Goal: Task Accomplishment & Management: Complete application form

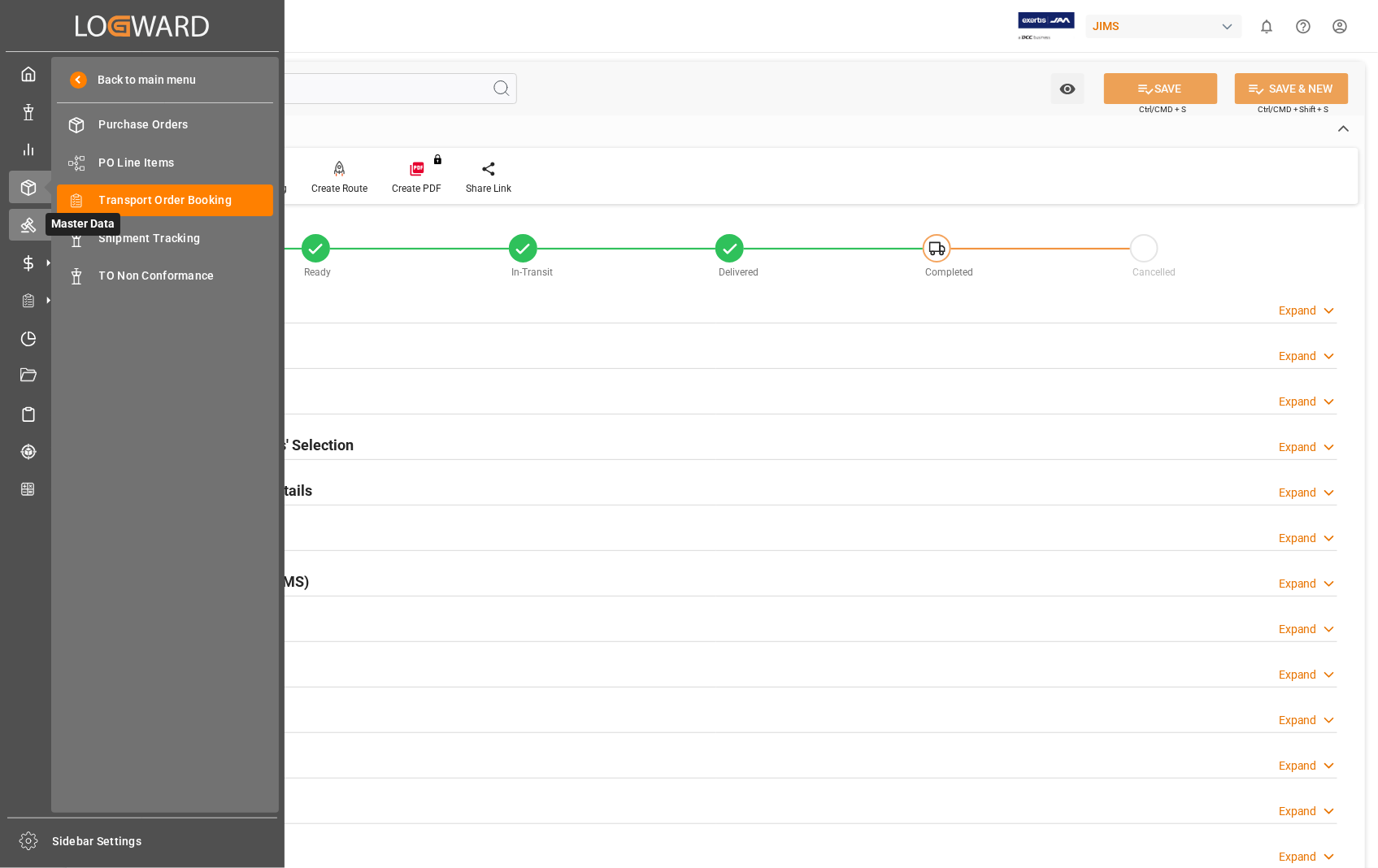
scroll to position [353, 0]
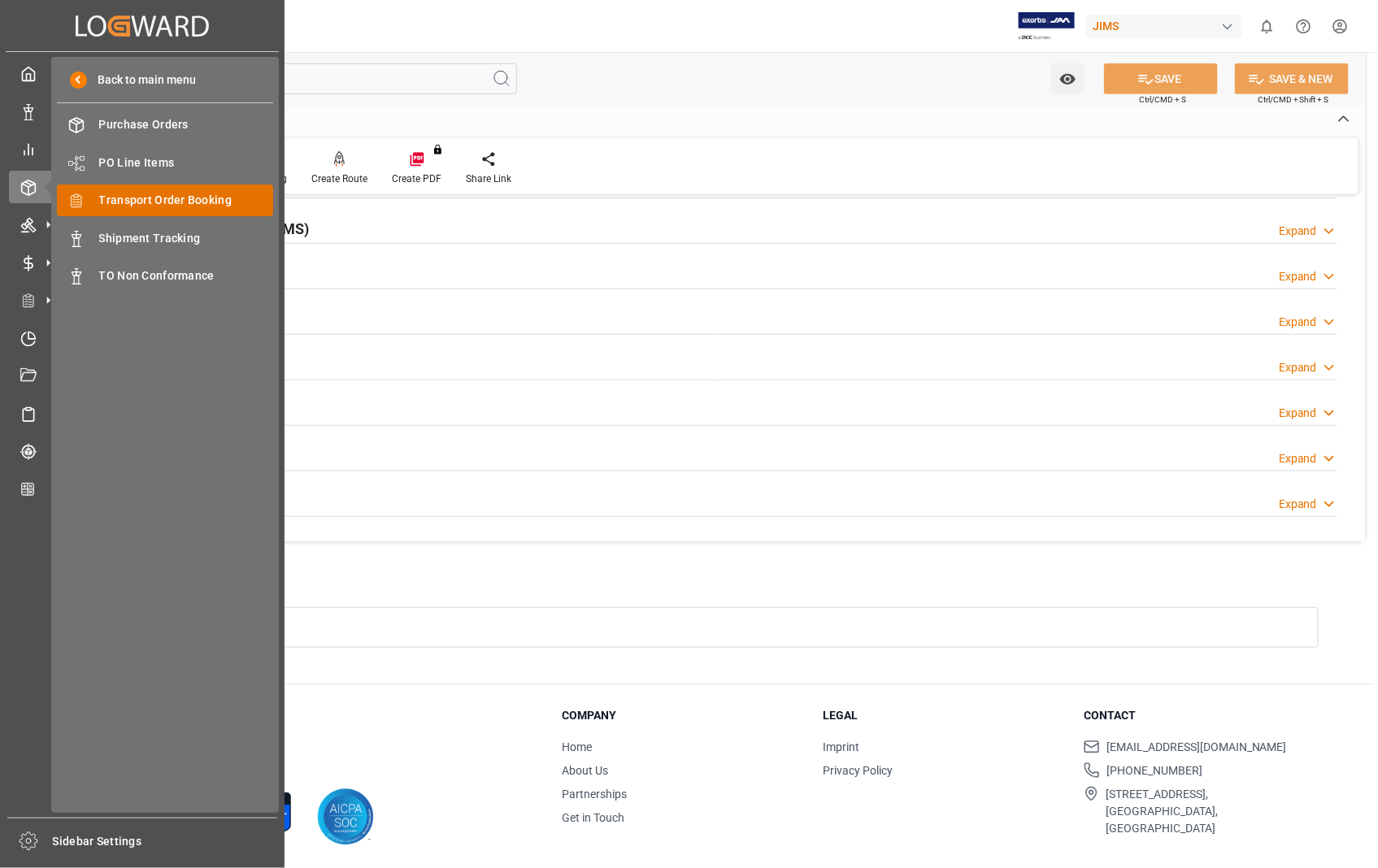
click at [164, 201] on span "Transport Order Booking" at bounding box center [186, 200] width 175 height 17
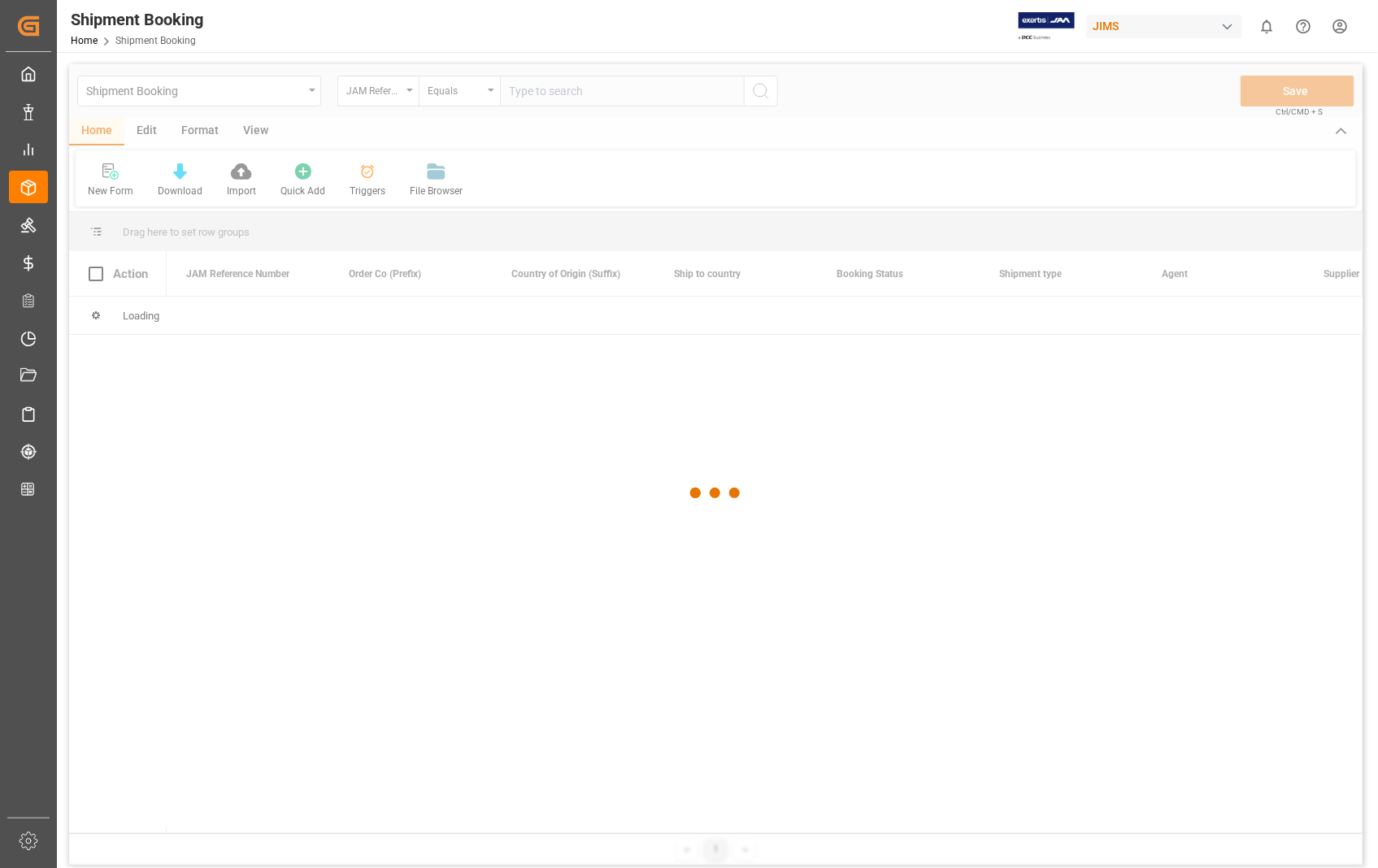
click at [607, 87] on div at bounding box center [715, 493] width 1293 height 858
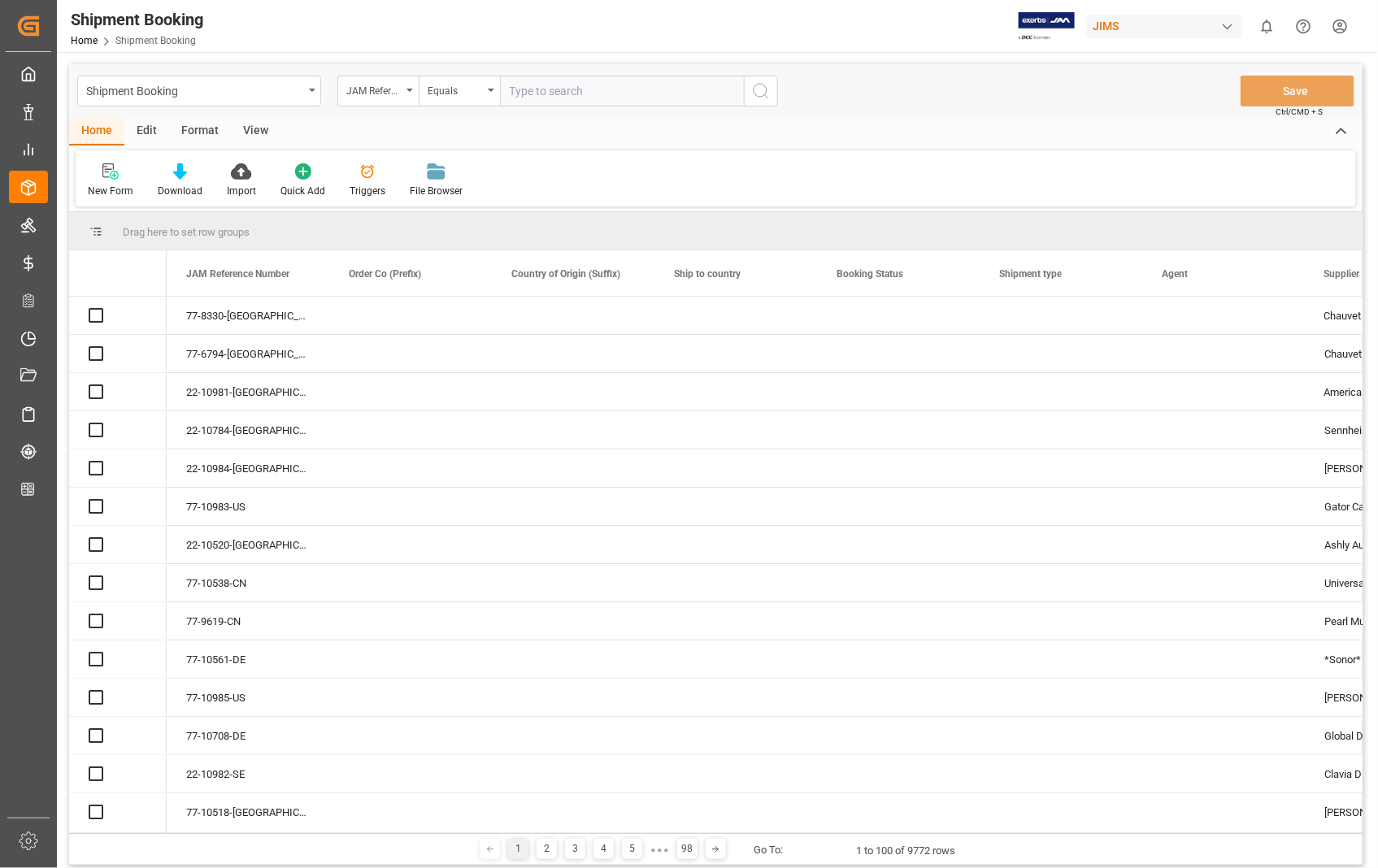
click at [593, 94] on input "text" at bounding box center [622, 91] width 244 height 31
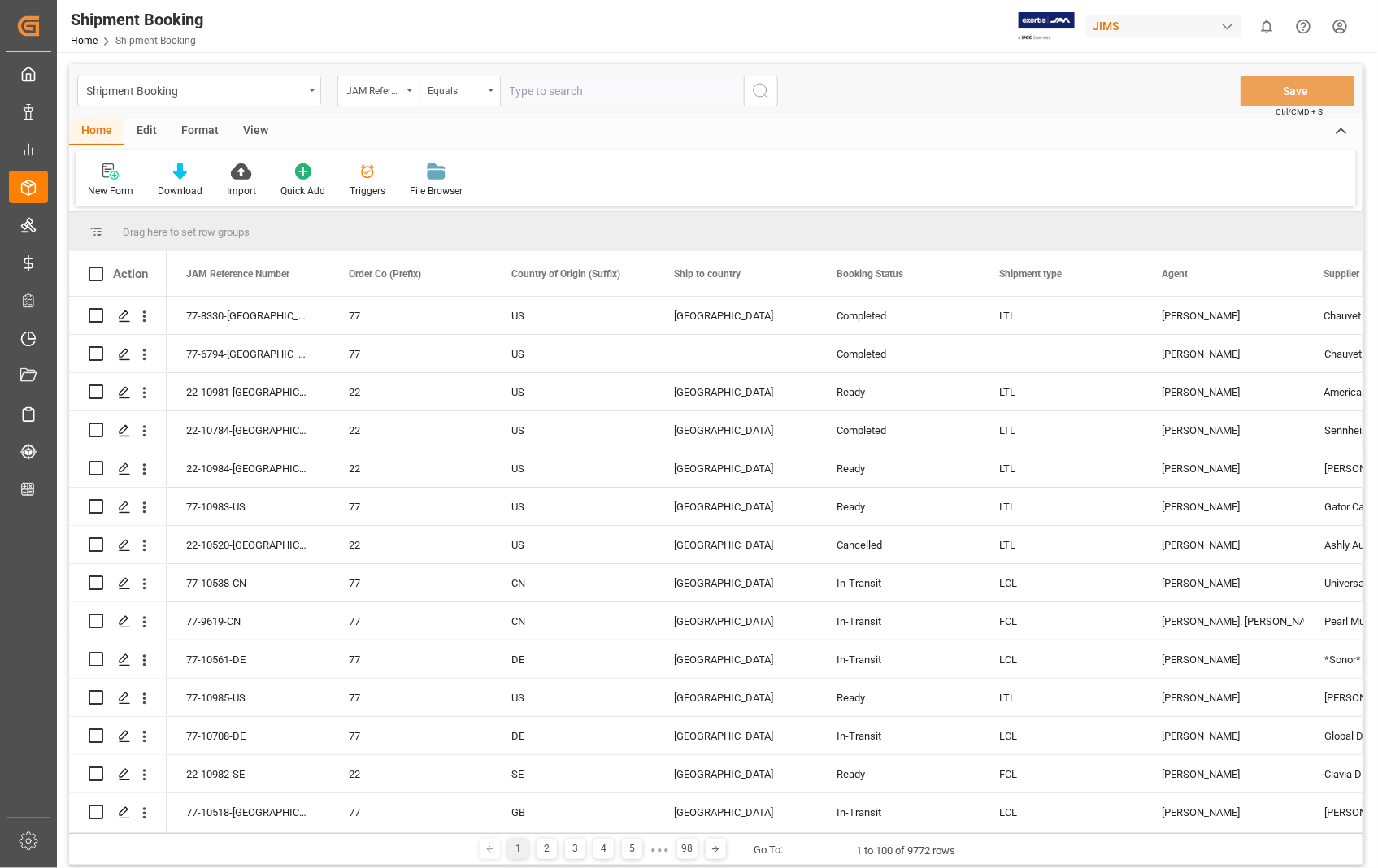
click at [593, 94] on input "text" at bounding box center [622, 91] width 244 height 31
paste input "22-6432-ID"
type input "22-6432-ID"
click at [764, 89] on icon "search button" at bounding box center [761, 91] width 20 height 20
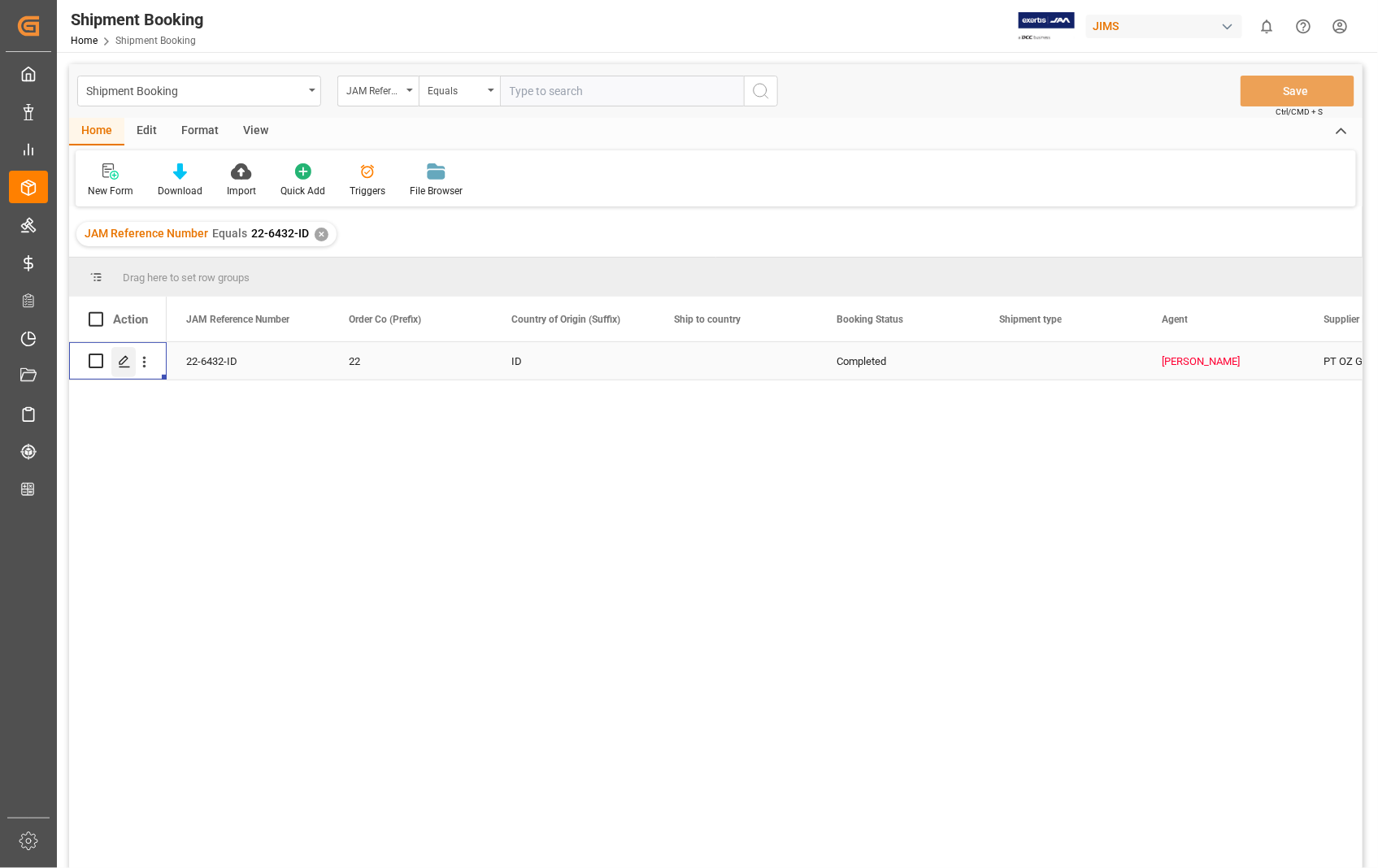
click at [119, 362] on icon "Press SPACE to select this row." at bounding box center [124, 361] width 13 height 13
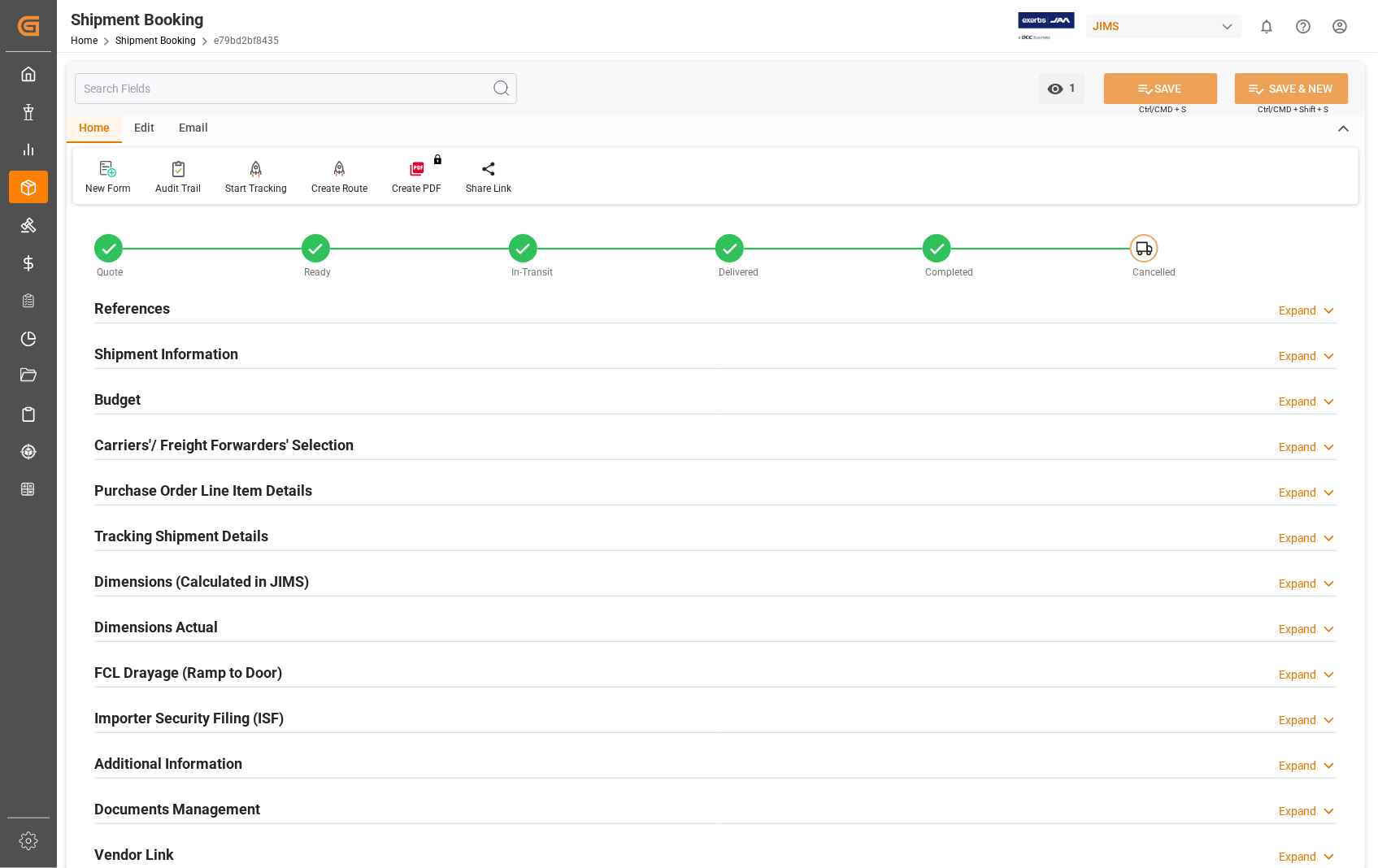
click at [135, 305] on h2 "References" at bounding box center [132, 309] width 76 height 22
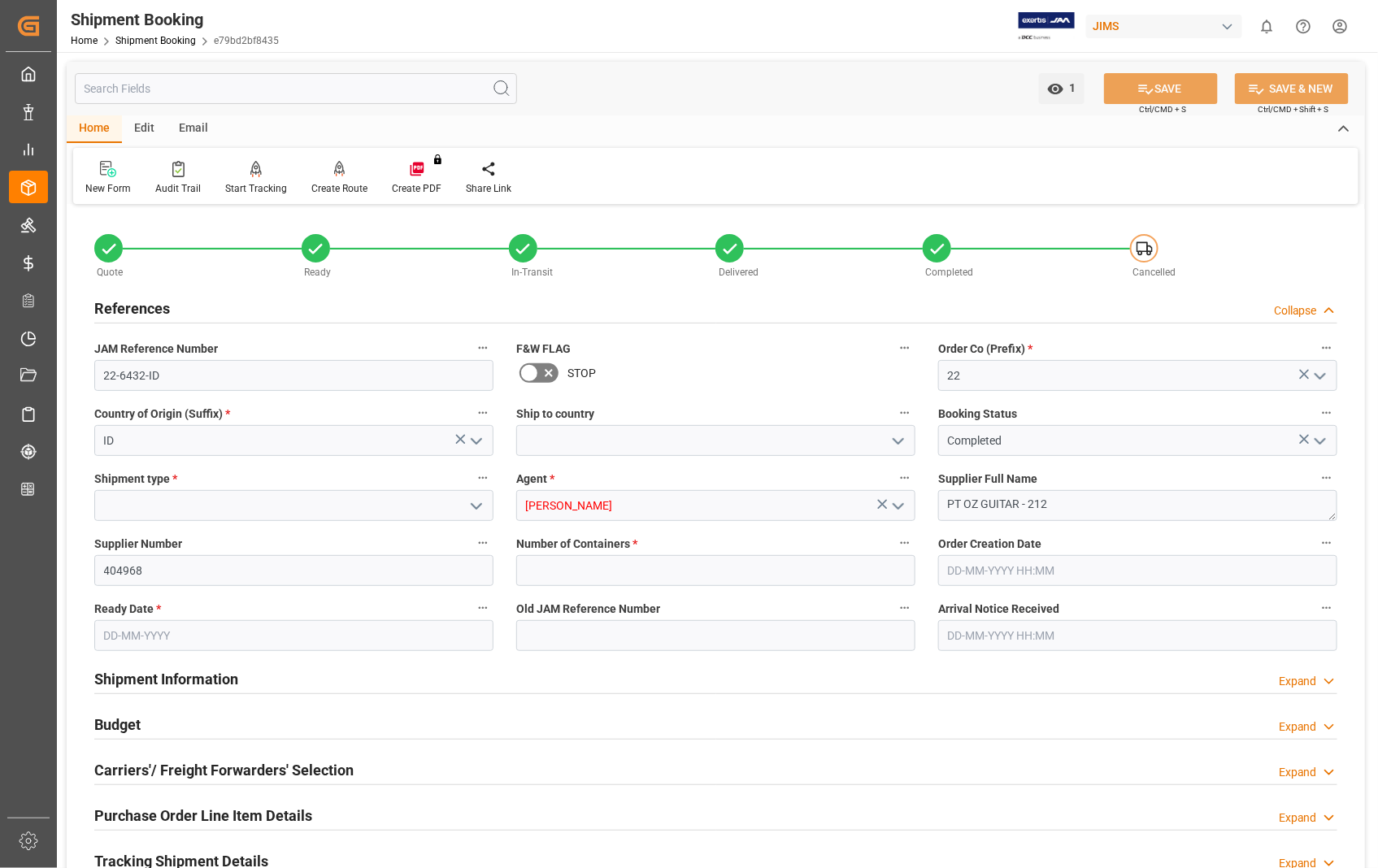
click at [135, 309] on h2 "References" at bounding box center [132, 309] width 76 height 22
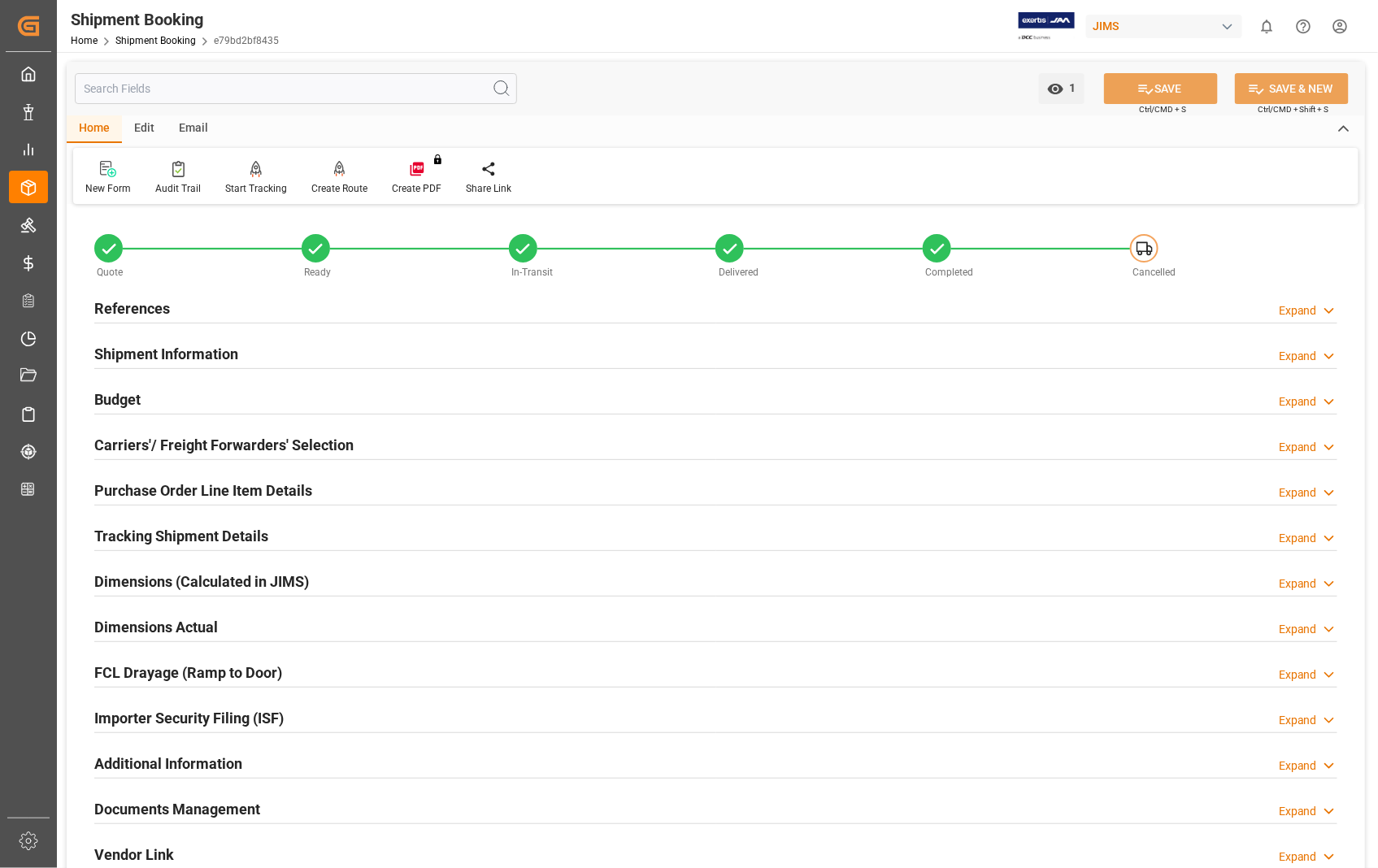
click at [153, 445] on h2 "Carriers'/ Freight Forwarders' Selection" at bounding box center [223, 445] width 259 height 22
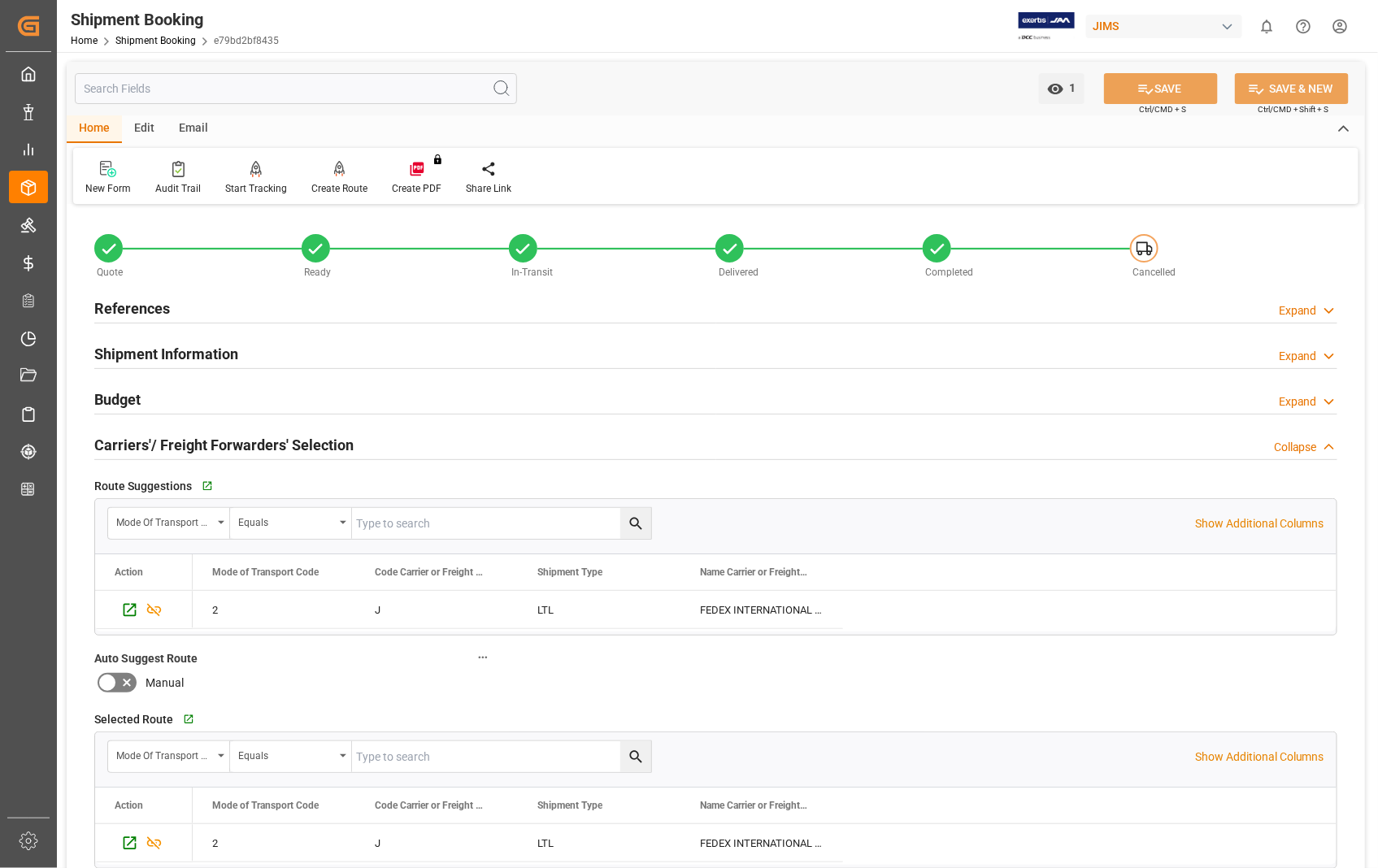
click at [154, 445] on h2 "Carriers'/ Freight Forwarders' Selection" at bounding box center [223, 445] width 259 height 22
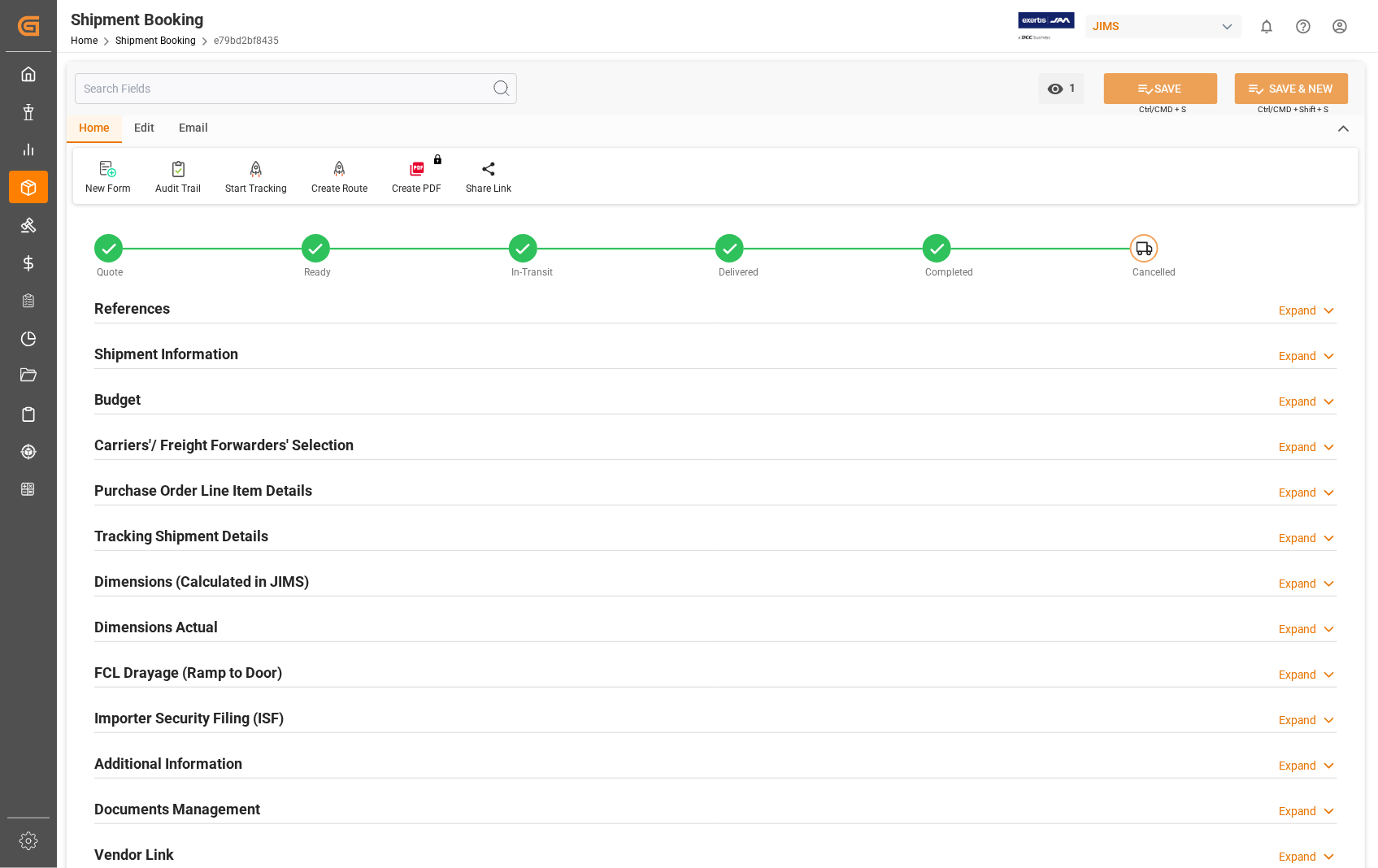
click at [138, 492] on h2 "Purchase Order Line Item Details" at bounding box center [203, 491] width 218 height 22
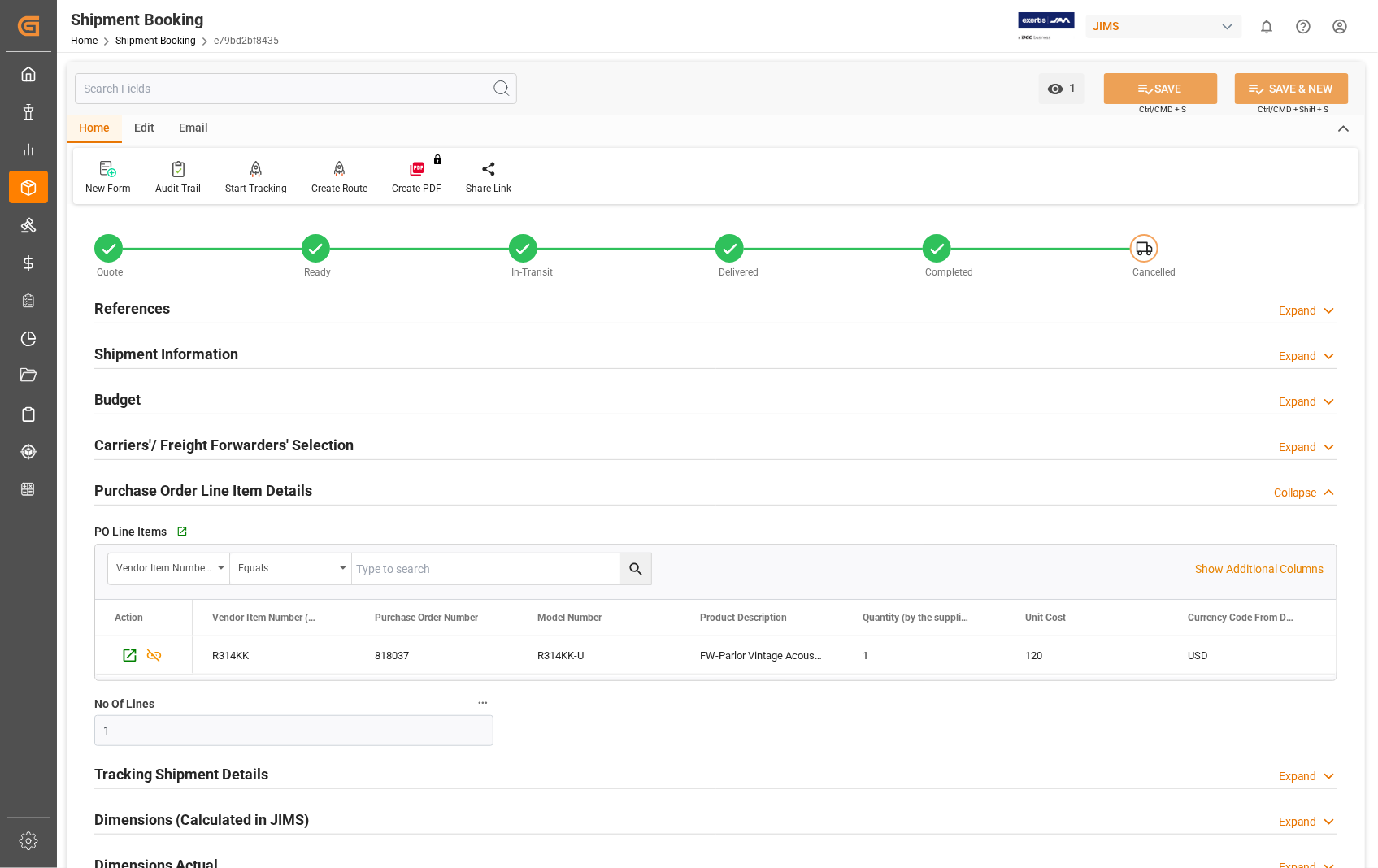
click at [138, 490] on h2 "Purchase Order Line Item Details" at bounding box center [203, 491] width 218 height 22
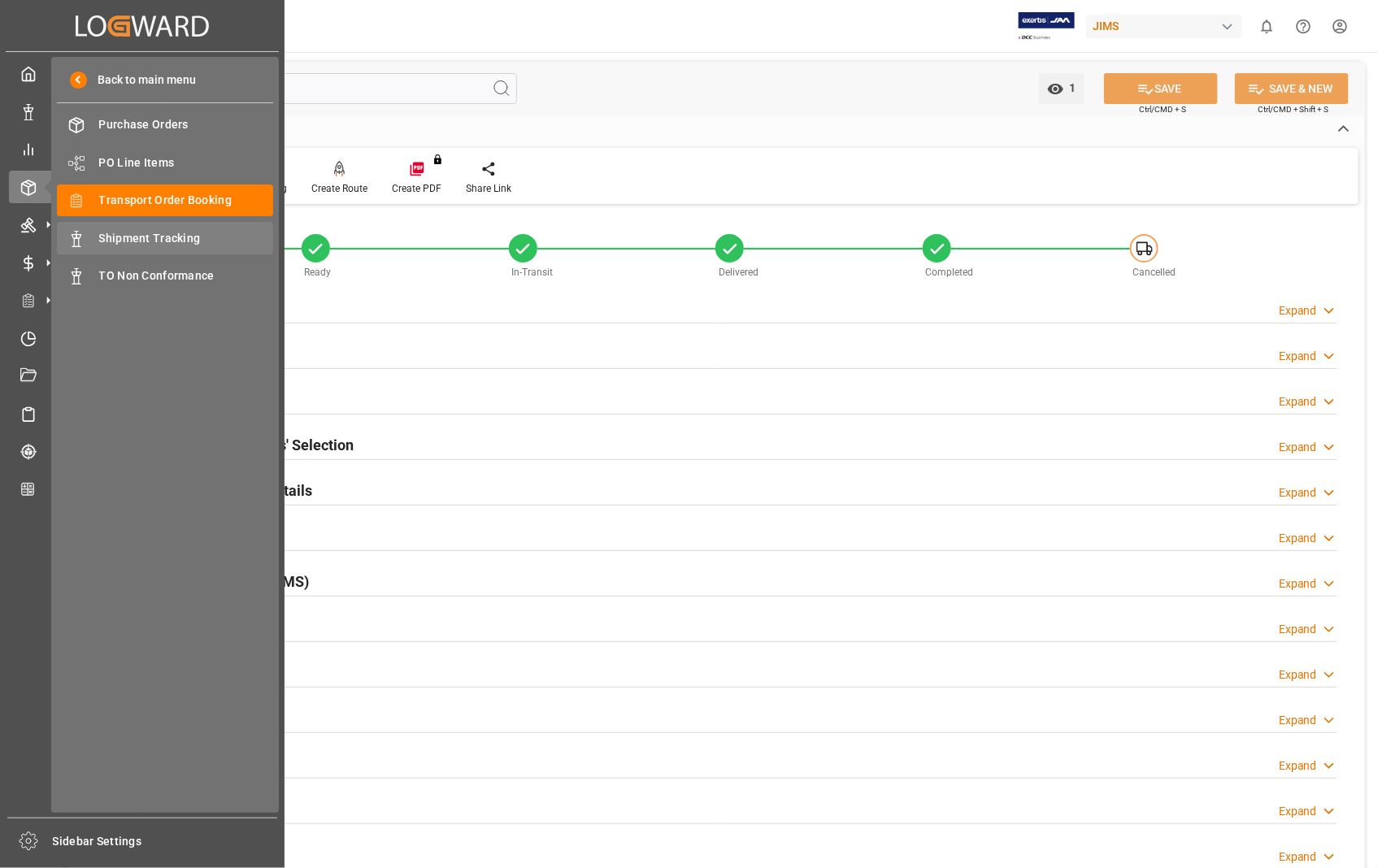
click at [176, 232] on span "Shipment Tracking" at bounding box center [186, 238] width 175 height 17
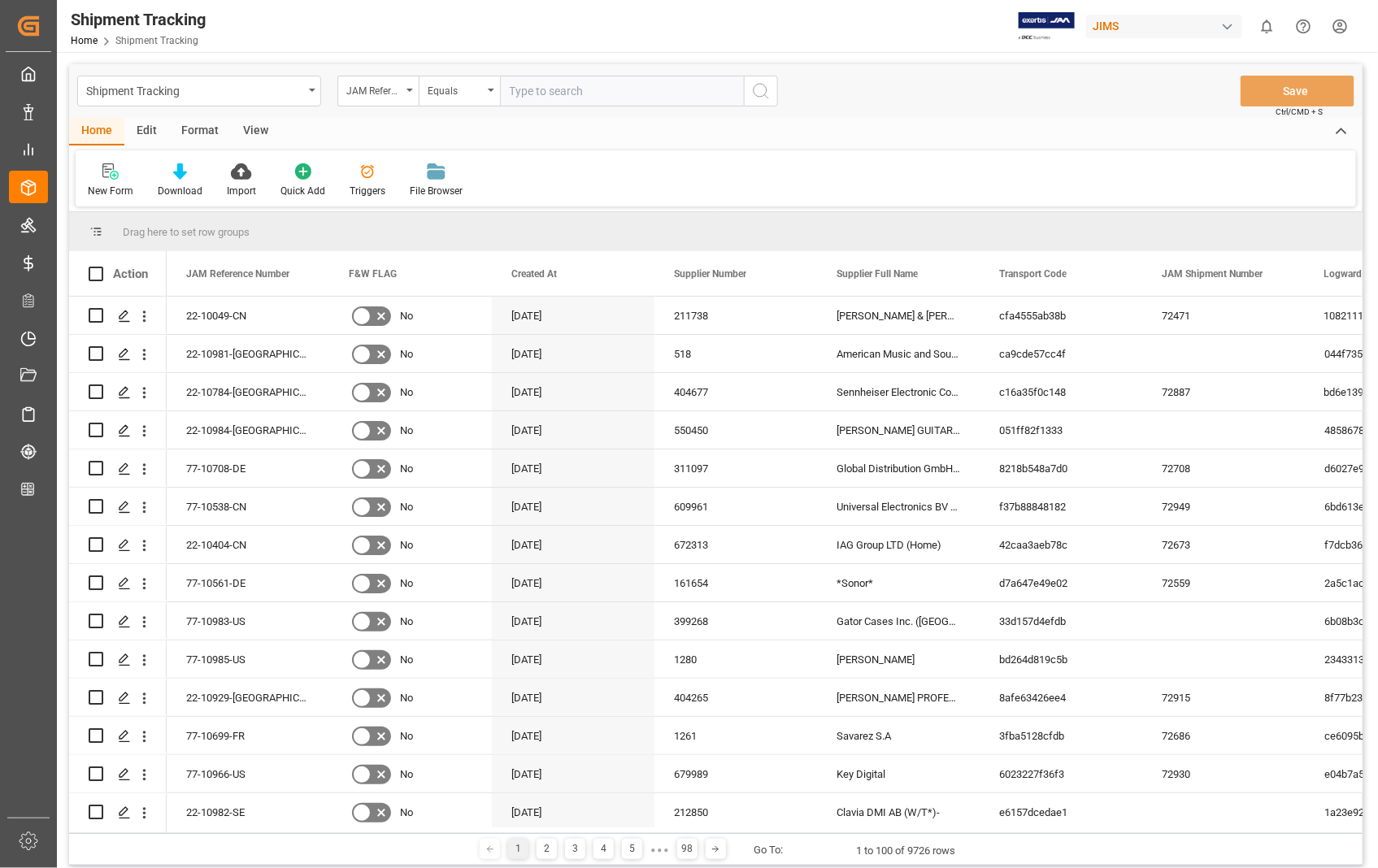
click at [656, 88] on input "text" at bounding box center [622, 91] width 244 height 31
paste input "22-6432-ID"
type input "22-6432-ID"
click at [760, 90] on icon "search button" at bounding box center [761, 91] width 20 height 20
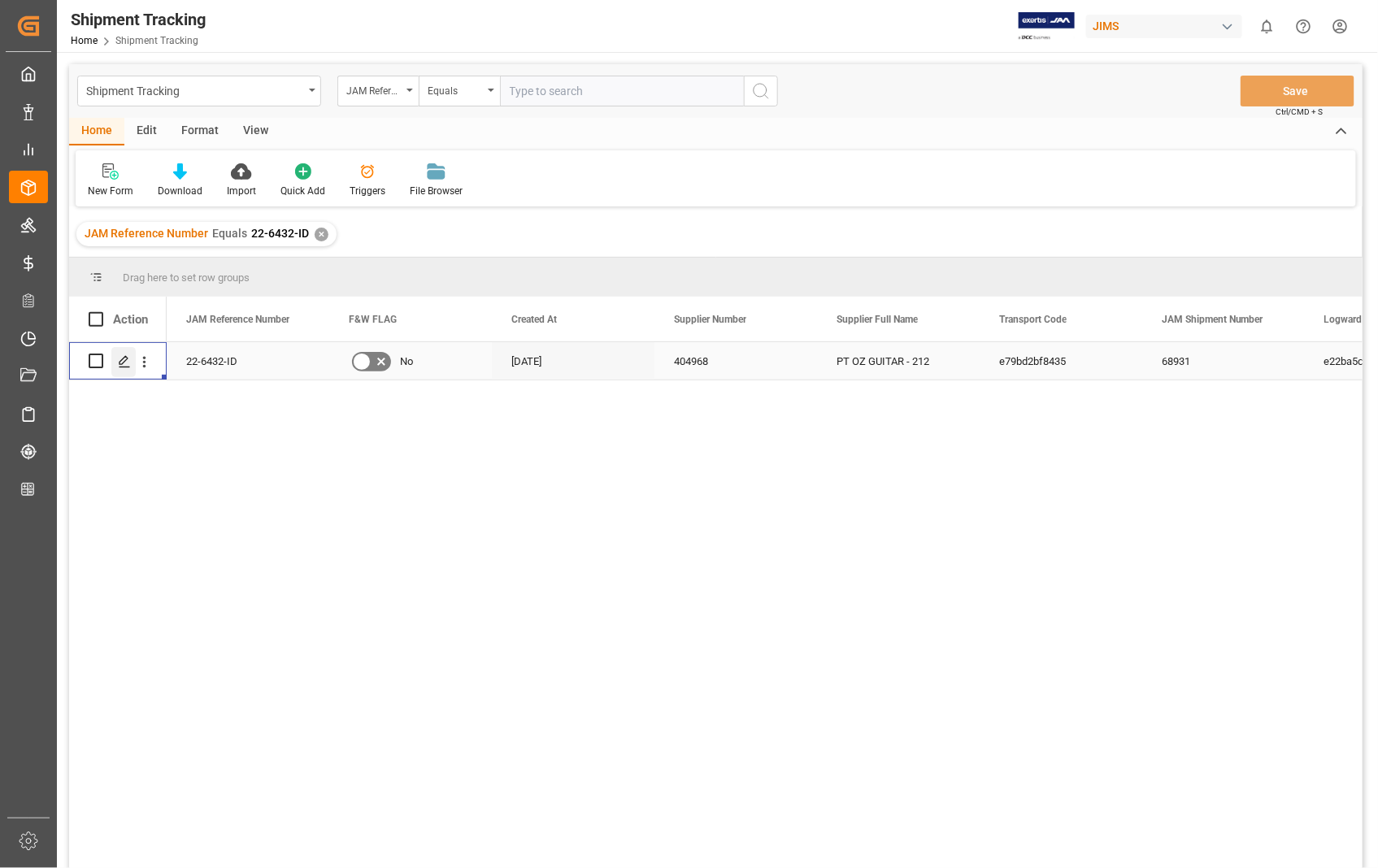
click at [119, 363] on polygon "Press SPACE to select this row." at bounding box center [123, 360] width 8 height 8
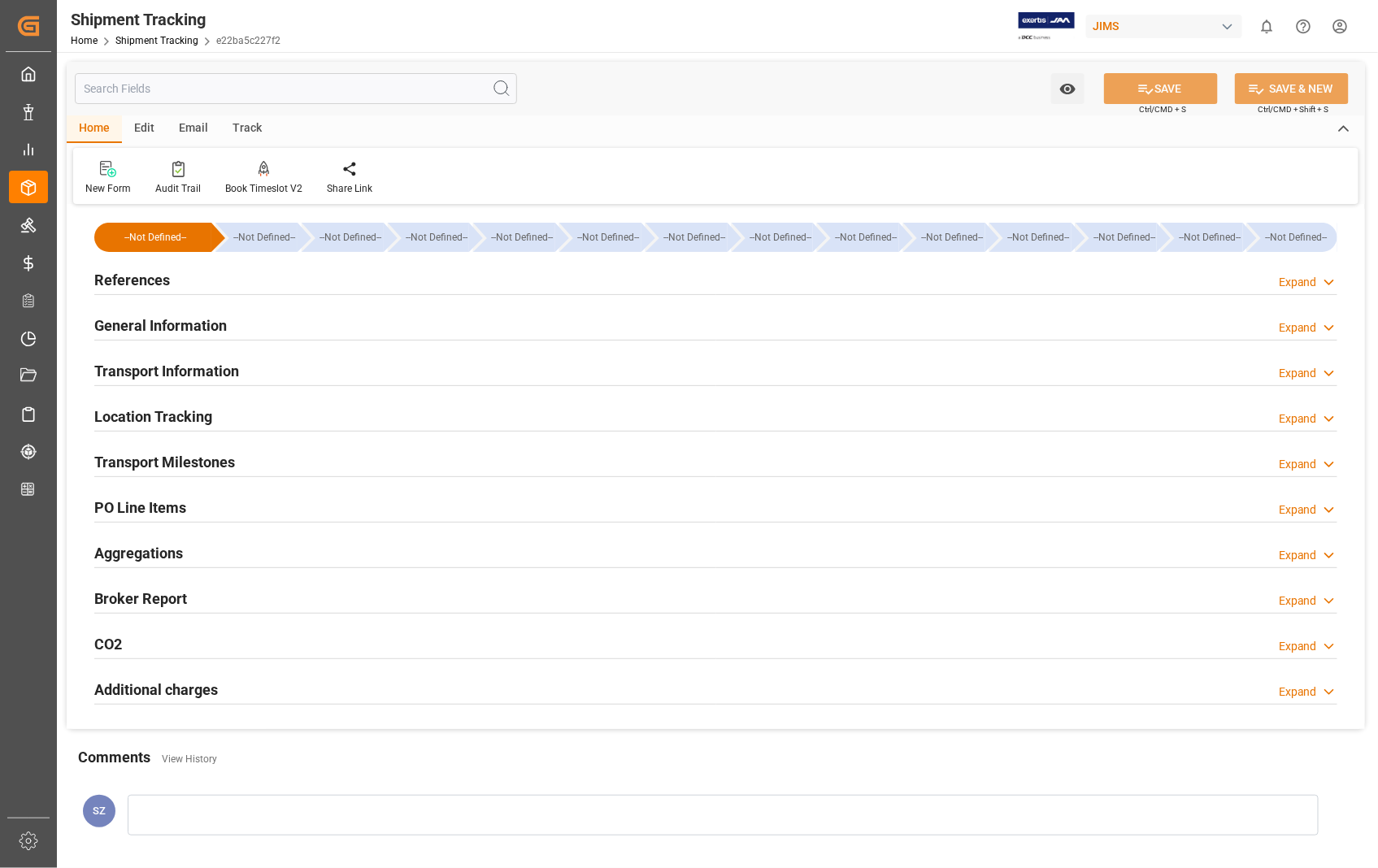
click at [198, 371] on h2 "Transport Information" at bounding box center [166, 371] width 145 height 22
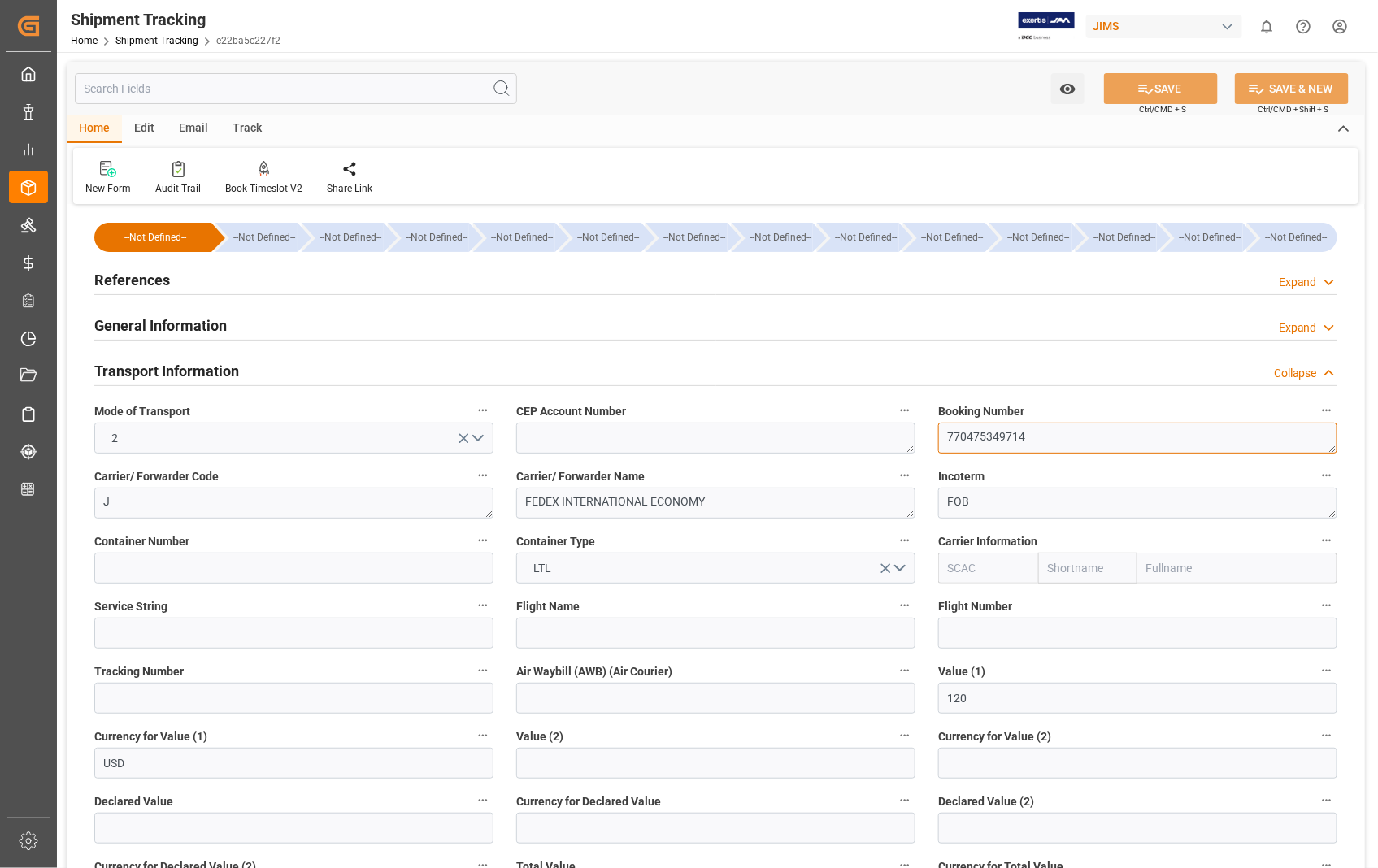
drag, startPoint x: 1032, startPoint y: 433, endPoint x: 946, endPoint y: 427, distance: 86.4
click at [946, 427] on textarea "770475349714" at bounding box center [1137, 438] width 399 height 31
click at [137, 283] on h2 "References" at bounding box center [132, 280] width 76 height 22
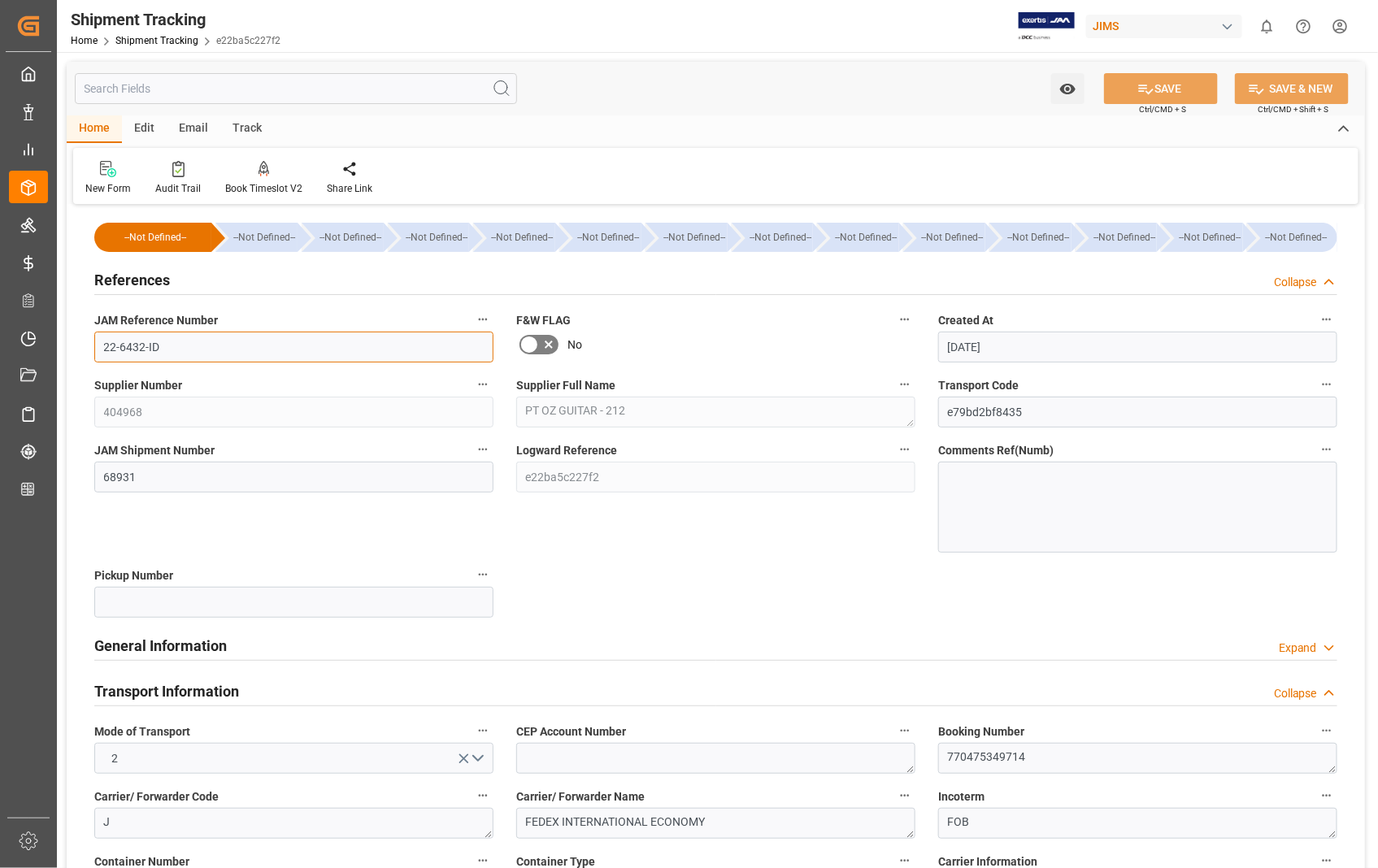
drag, startPoint x: 161, startPoint y: 350, endPoint x: 93, endPoint y: 343, distance: 67.9
click at [94, 343] on input "22-6432-ID" at bounding box center [293, 347] width 399 height 31
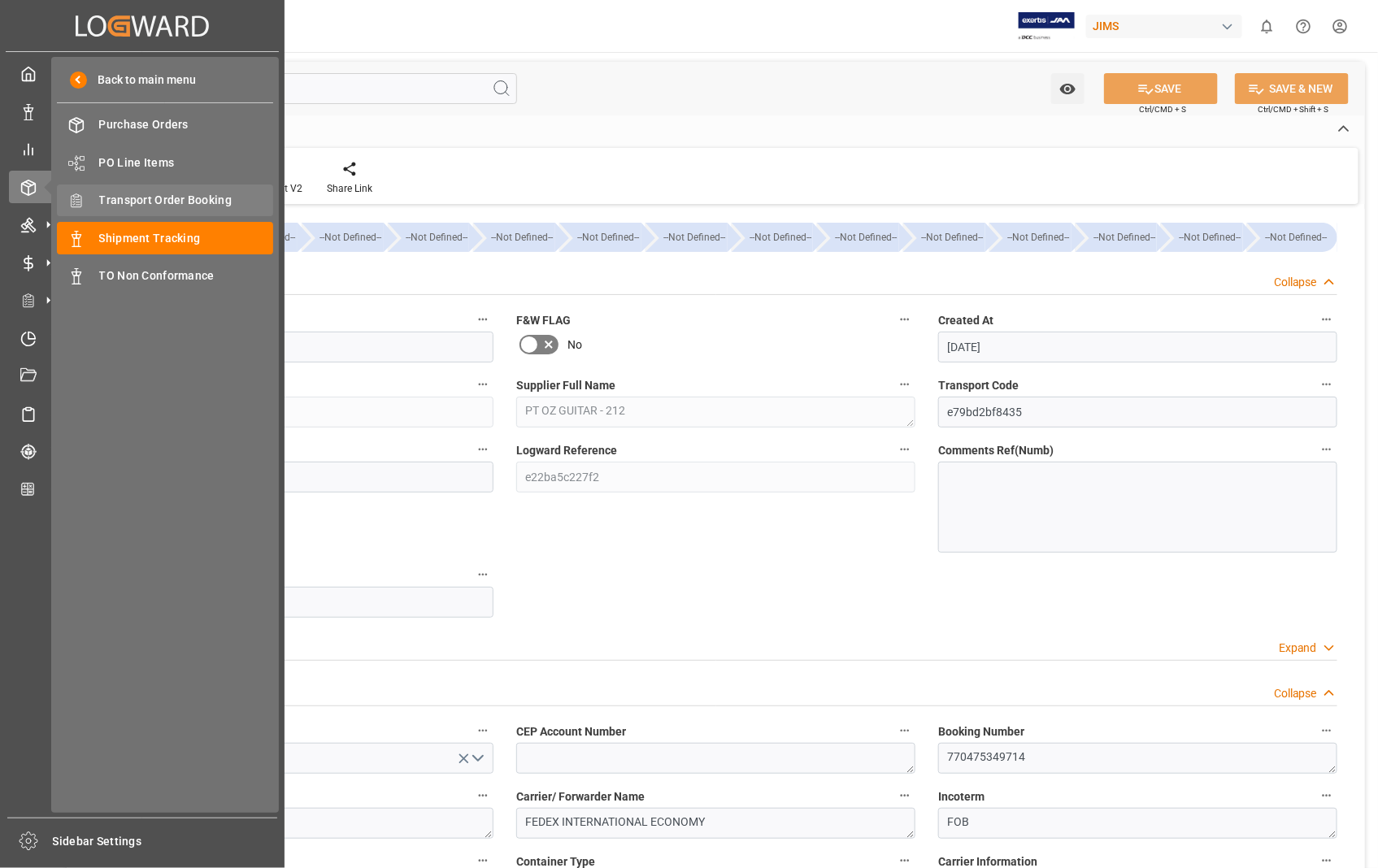
click at [177, 198] on span "Transport Order Booking" at bounding box center [186, 200] width 175 height 17
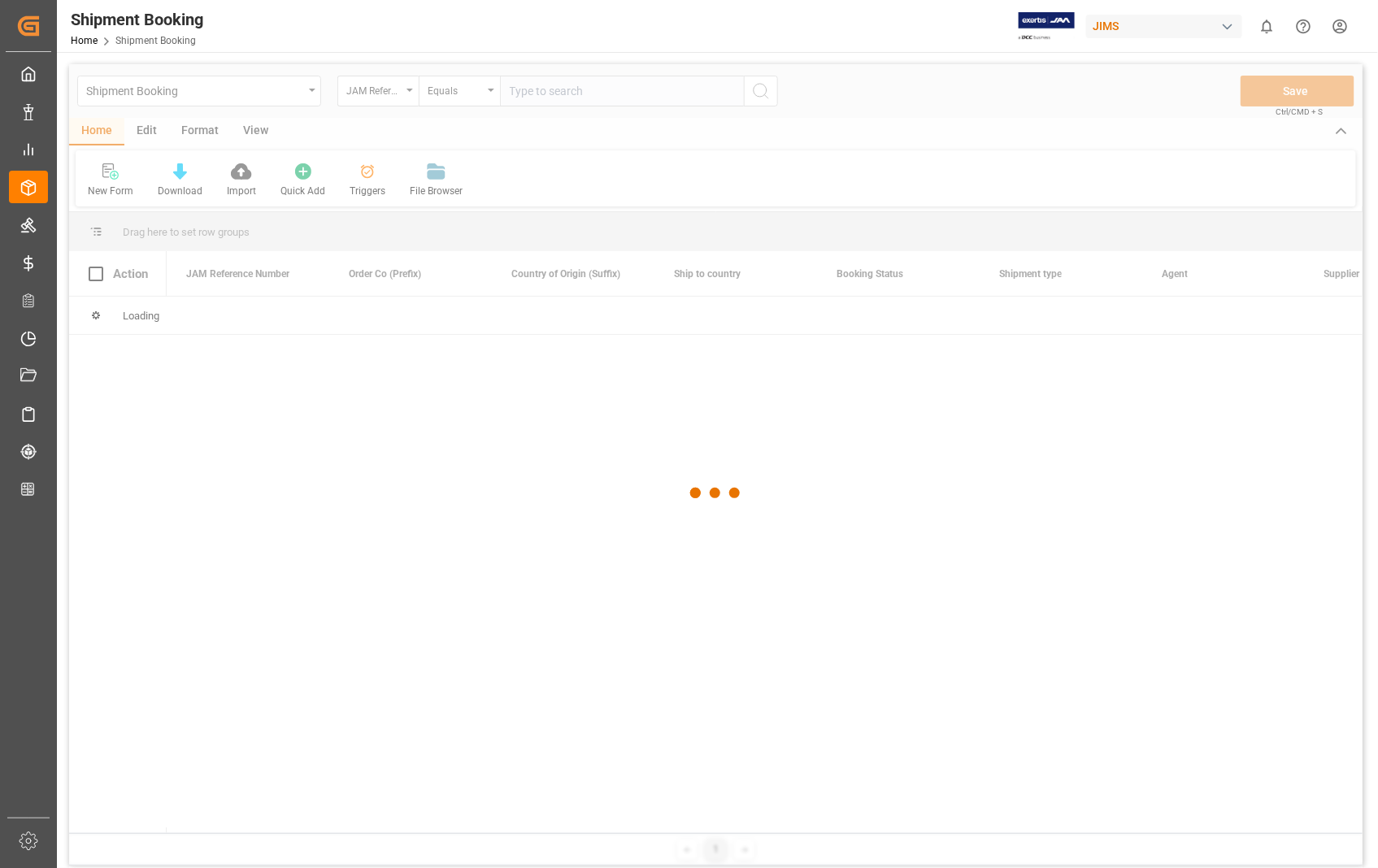
click at [578, 84] on div at bounding box center [715, 493] width 1293 height 858
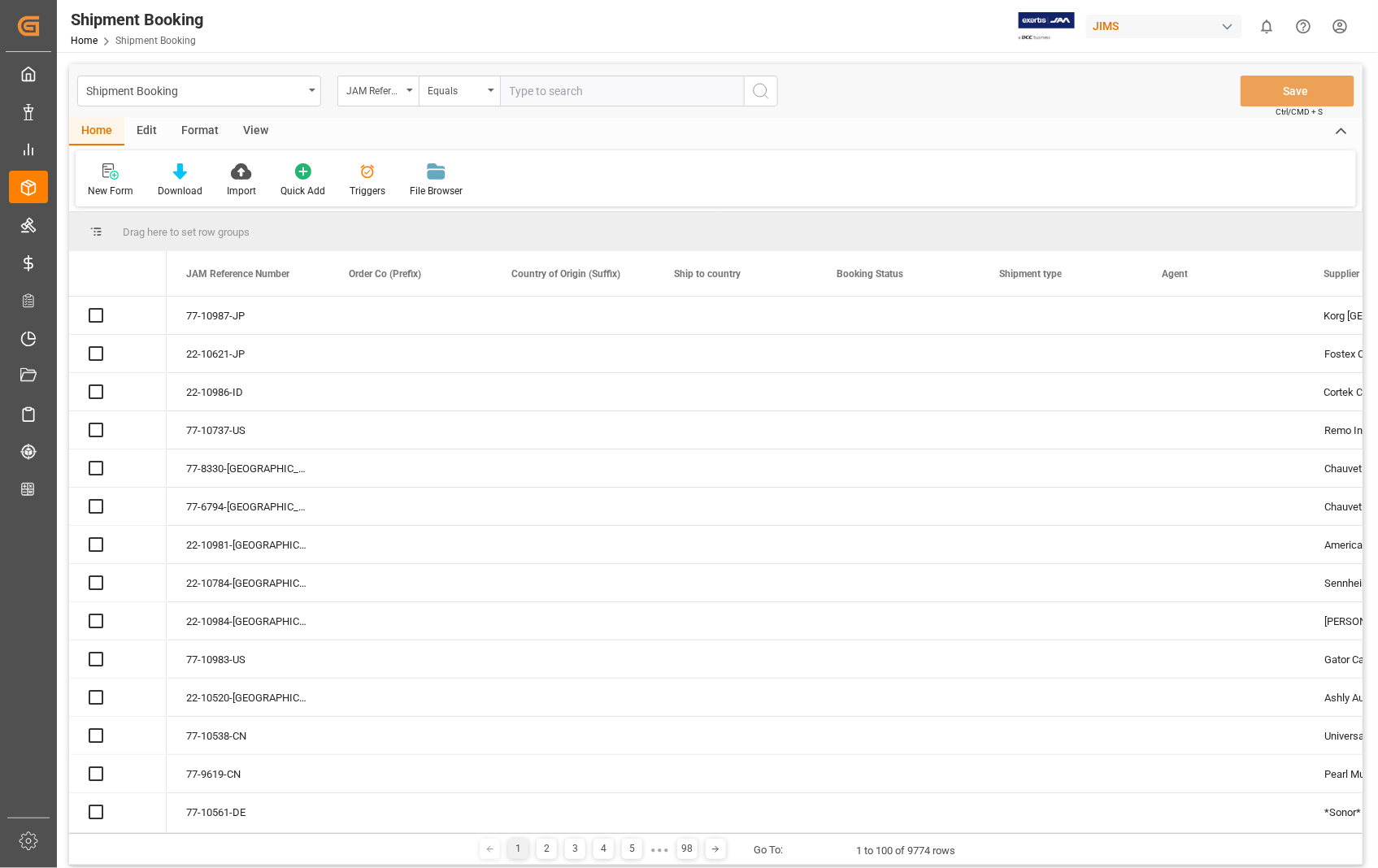
click at [571, 89] on input "text" at bounding box center [622, 91] width 244 height 31
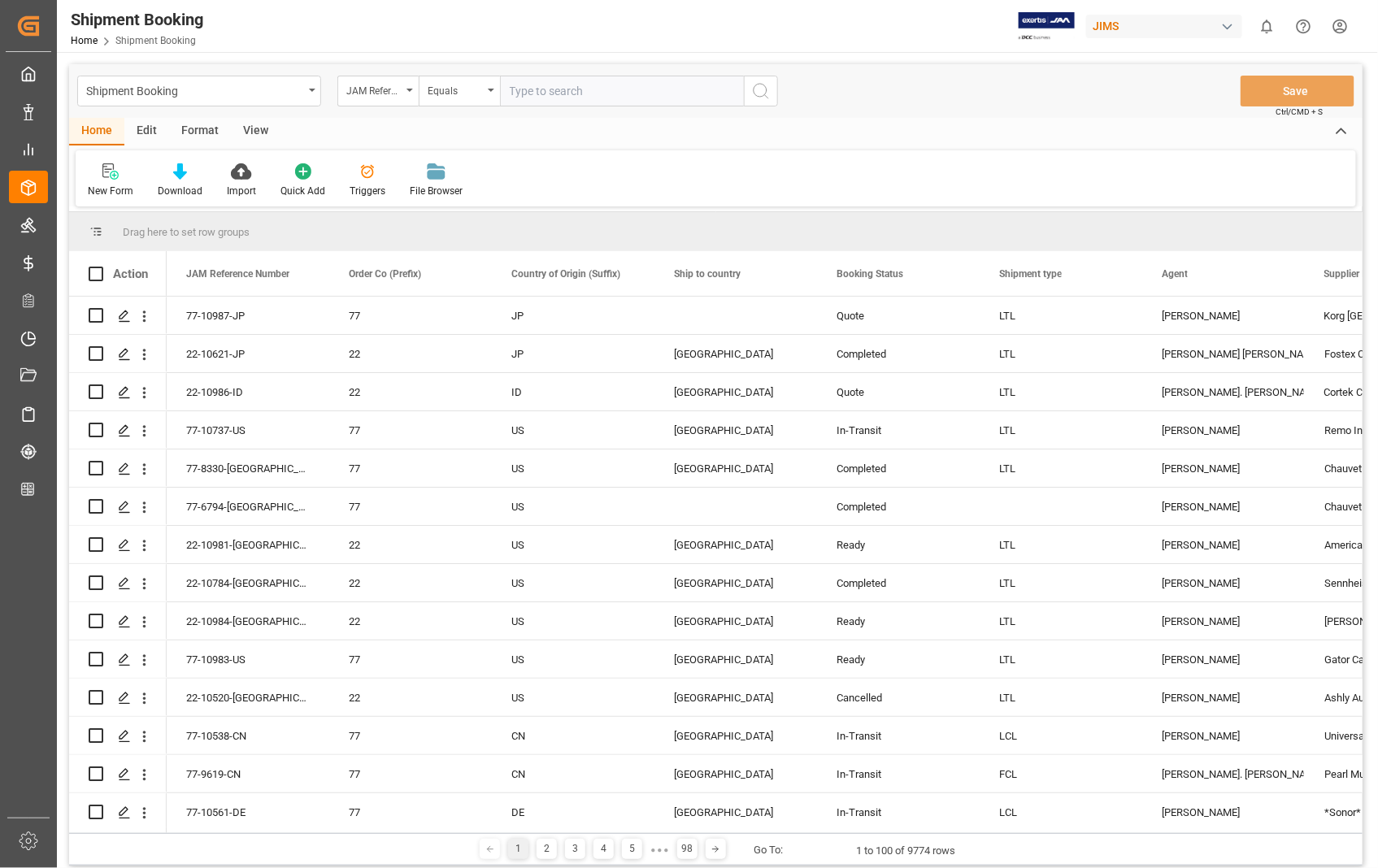
paste input "22-6432-ID"
type input "22-6432-ID"
click at [764, 89] on icon "search button" at bounding box center [761, 91] width 20 height 20
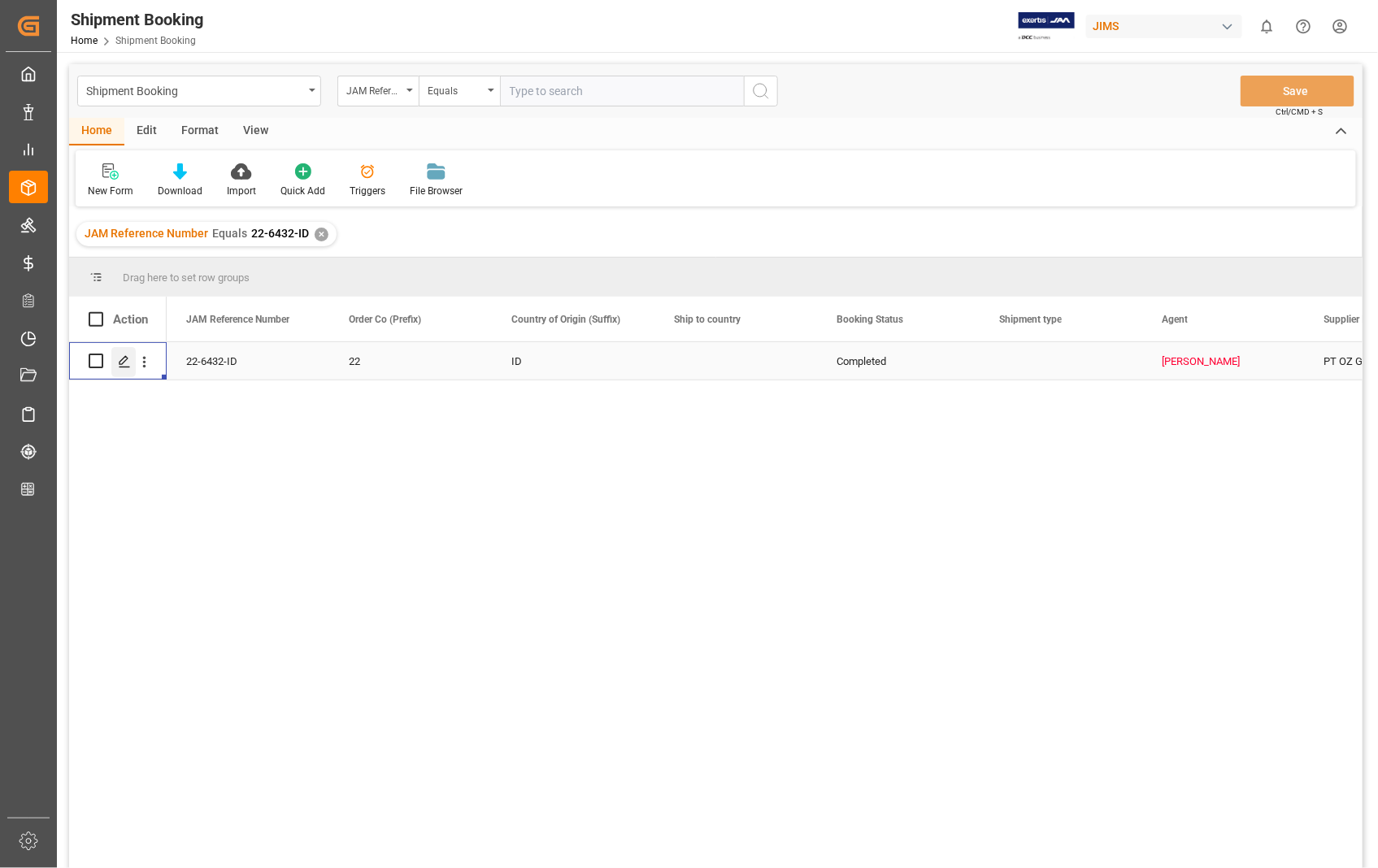
click at [122, 359] on polygon "Press SPACE to select this row." at bounding box center [123, 360] width 8 height 8
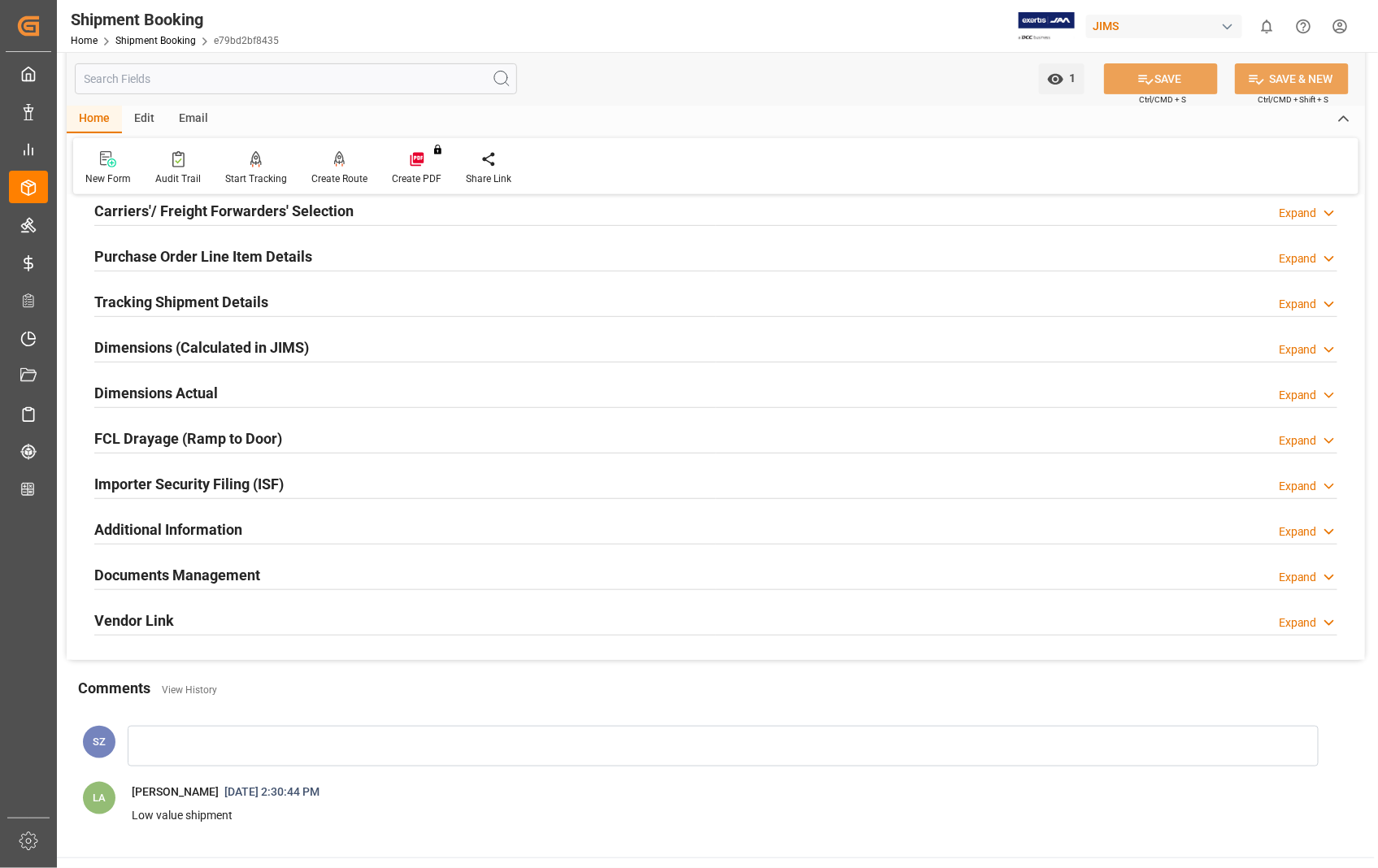
scroll to position [408, 0]
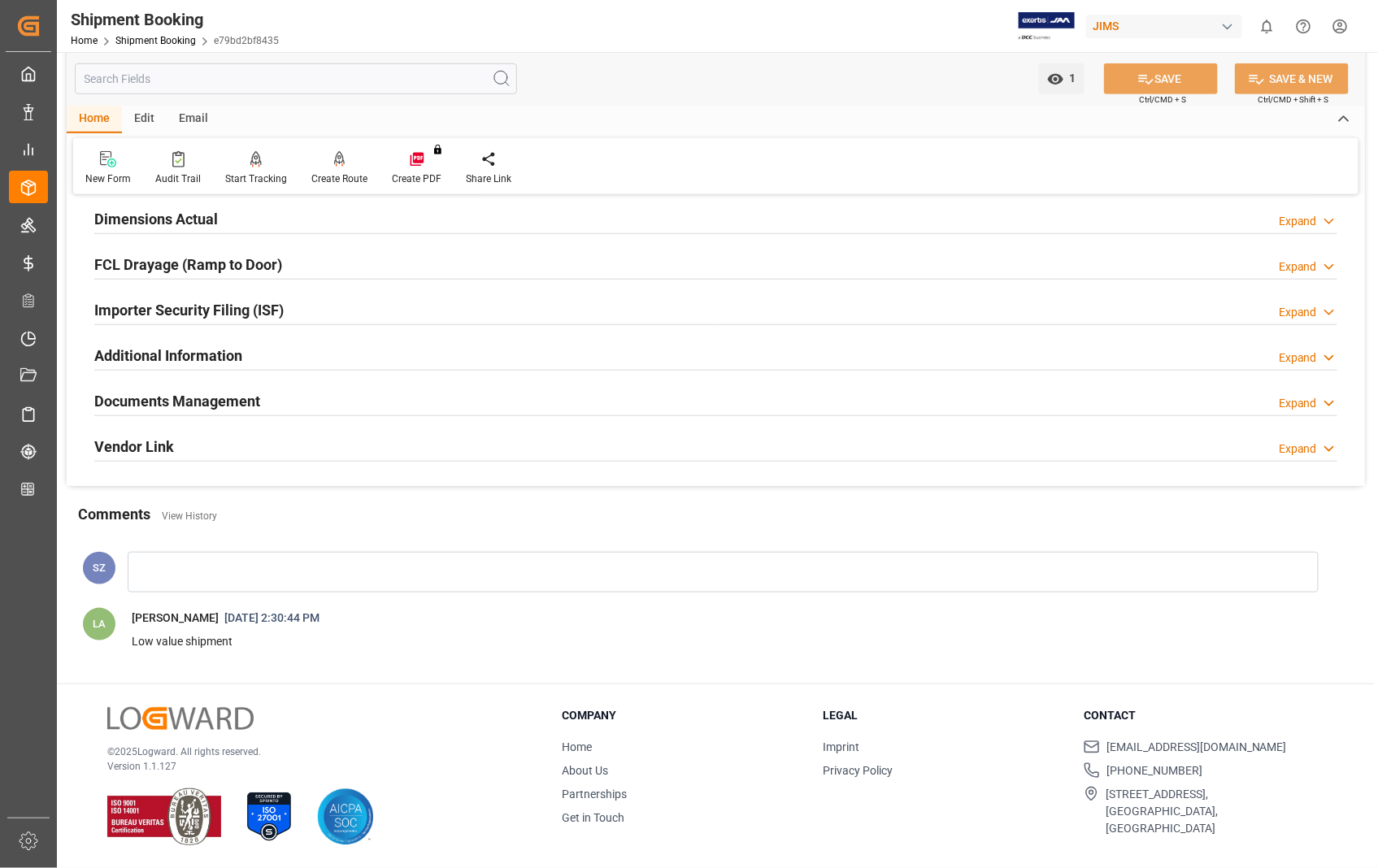
click at [169, 399] on h2 "Documents Management" at bounding box center [177, 401] width 166 height 22
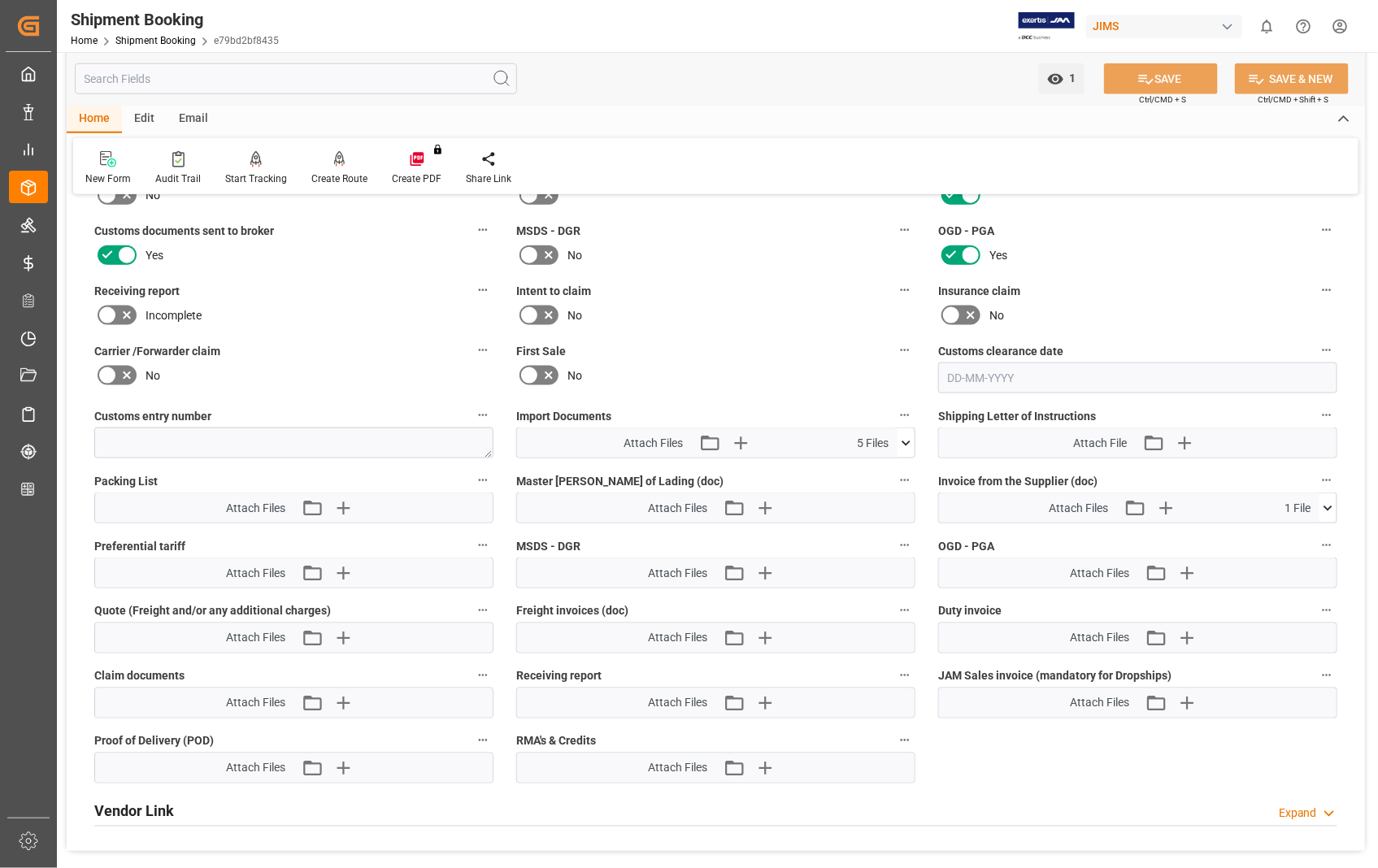
scroll to position [769, 0]
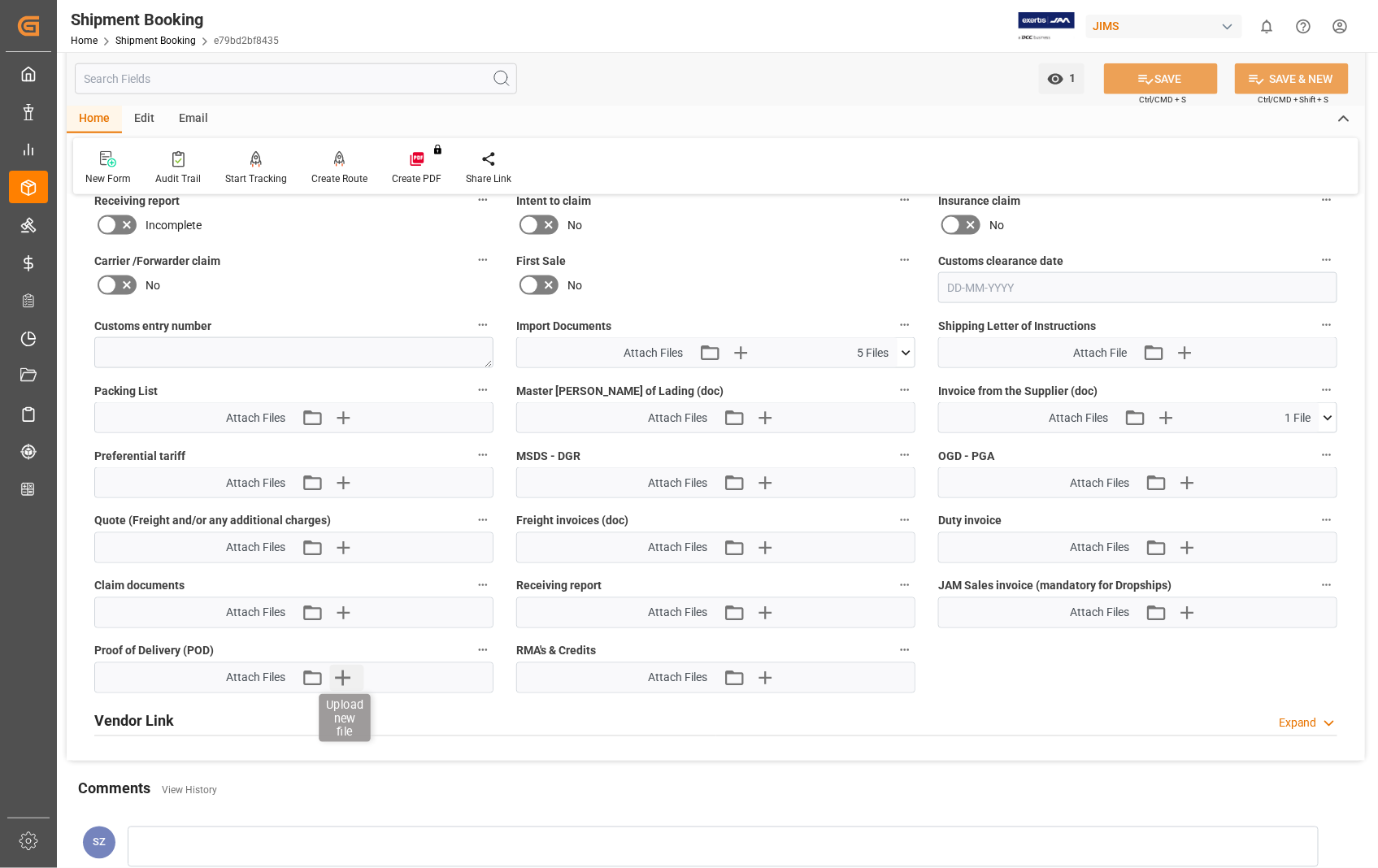
click at [345, 675] on icon "button" at bounding box center [343, 678] width 15 height 15
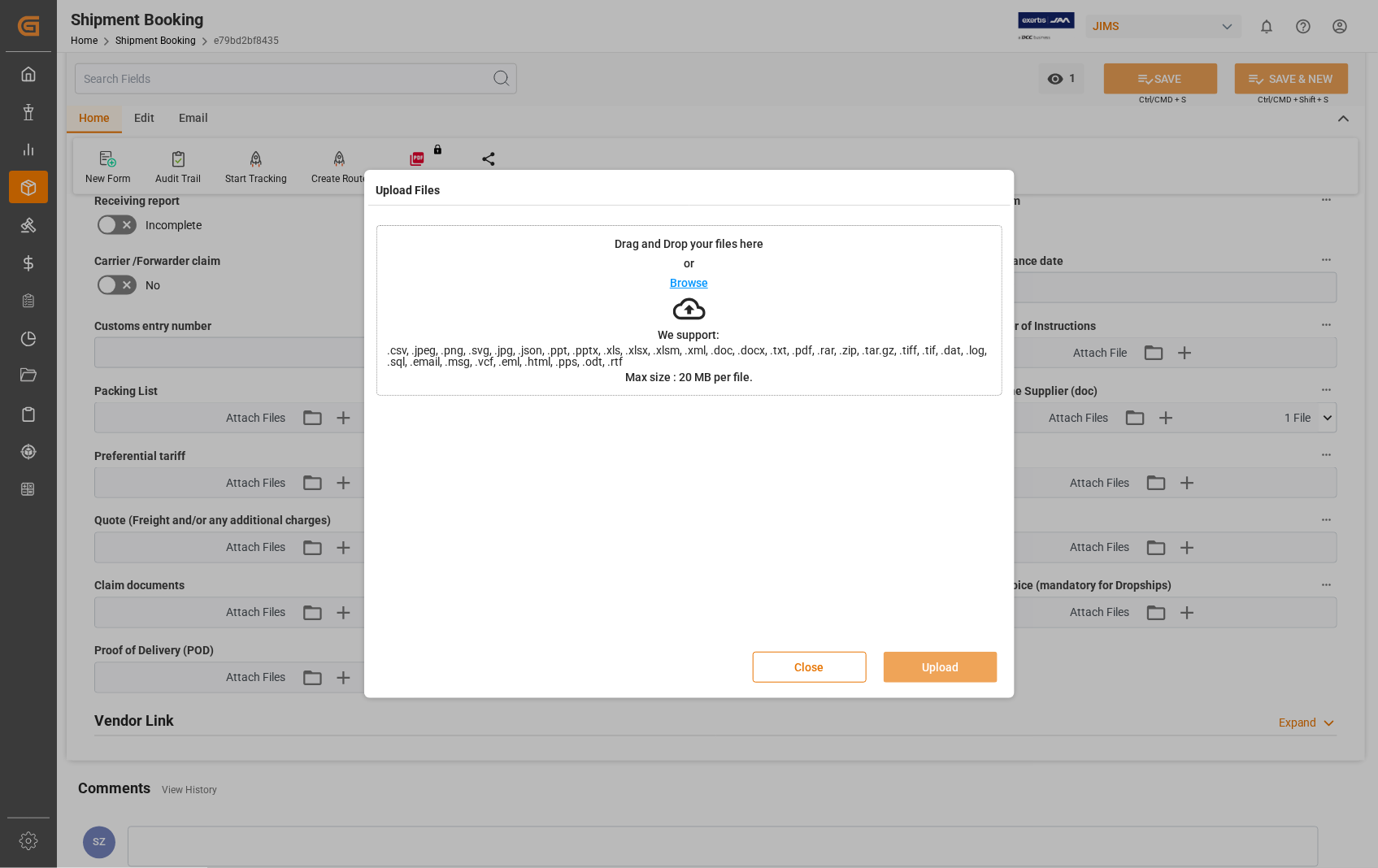
click at [691, 286] on p "Browse" at bounding box center [689, 282] width 38 height 11
click at [929, 671] on button "Upload" at bounding box center [941, 667] width 114 height 31
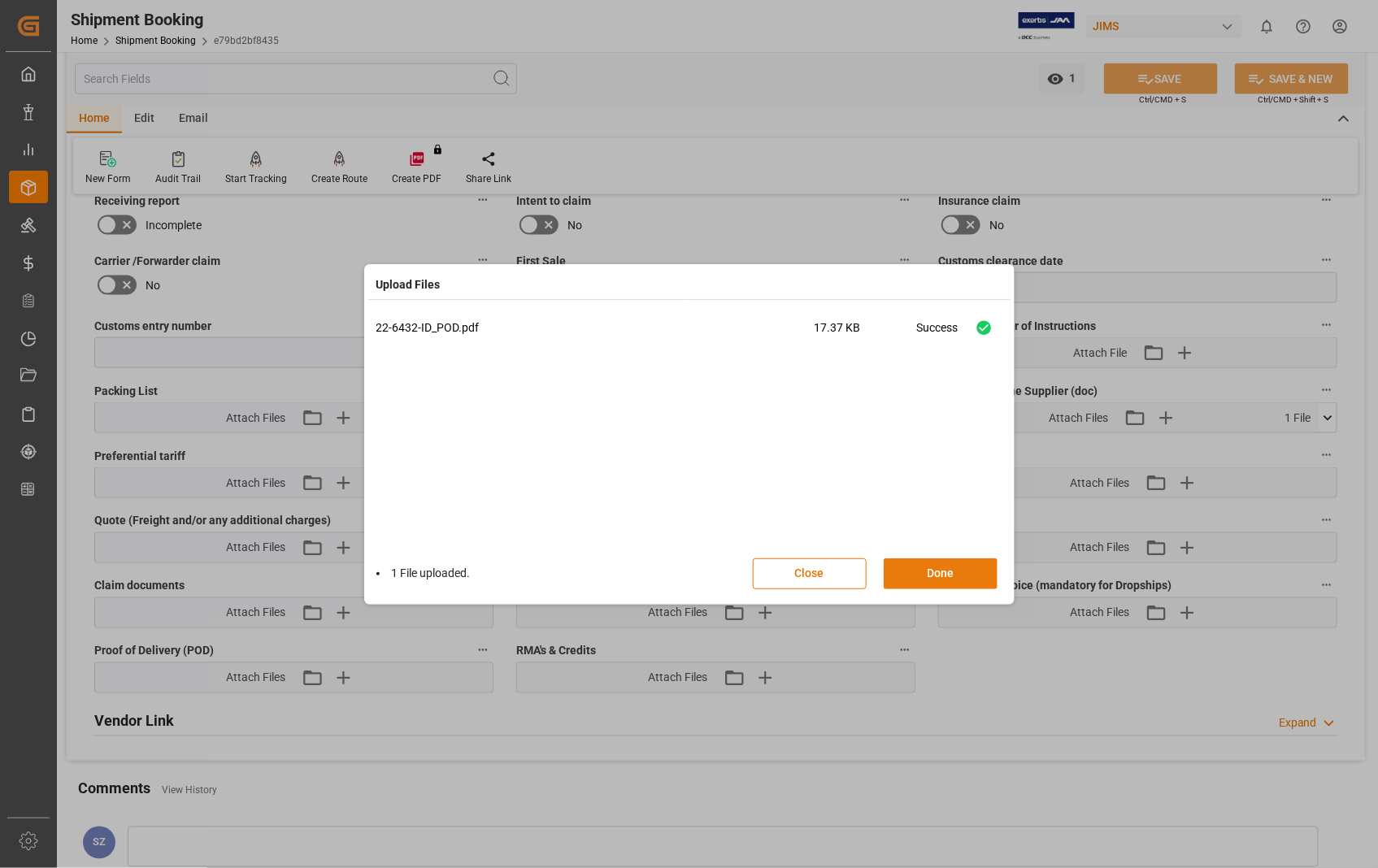
click at [931, 574] on button "Done" at bounding box center [941, 573] width 114 height 31
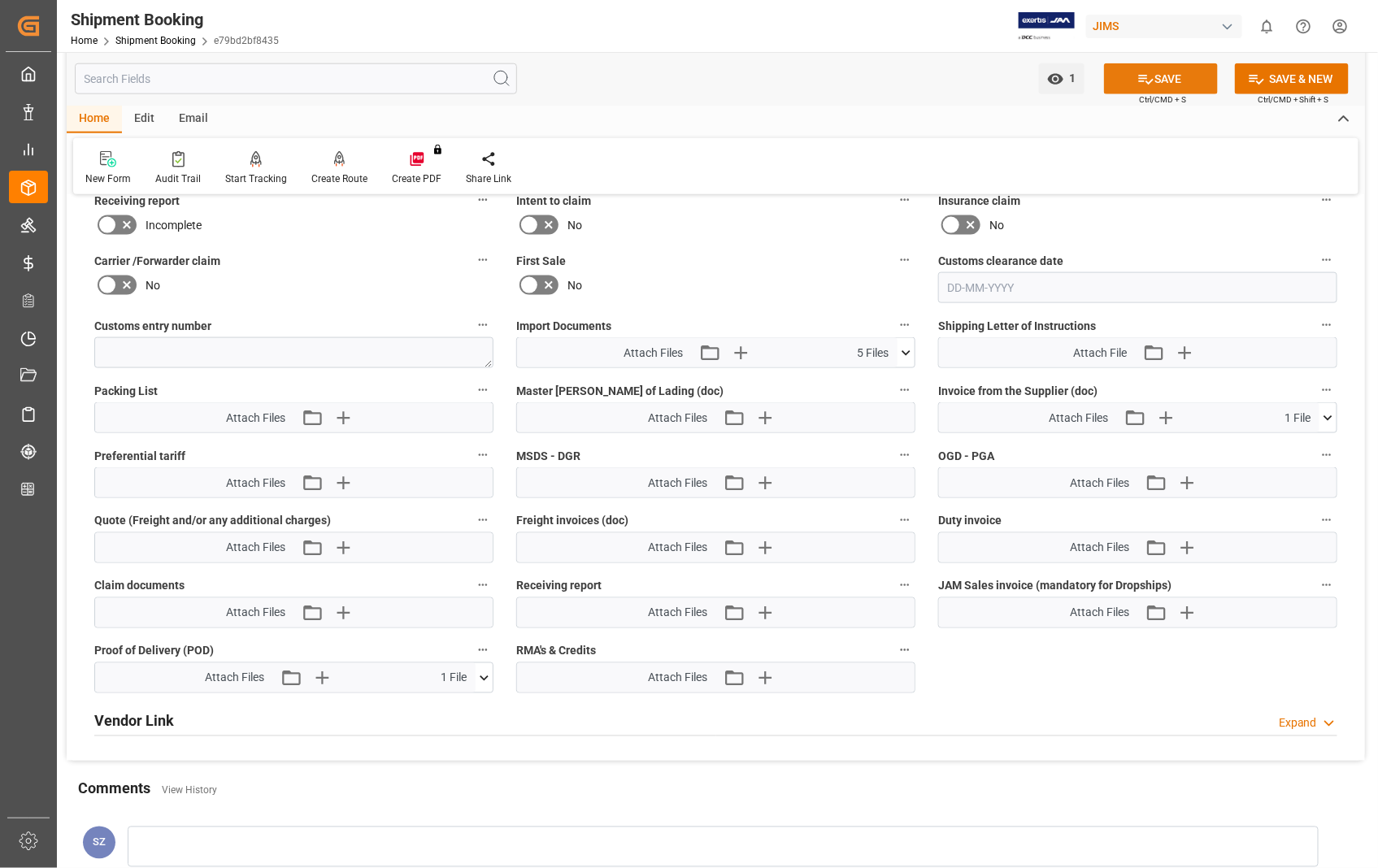
click at [1172, 74] on button "SAVE" at bounding box center [1161, 78] width 114 height 31
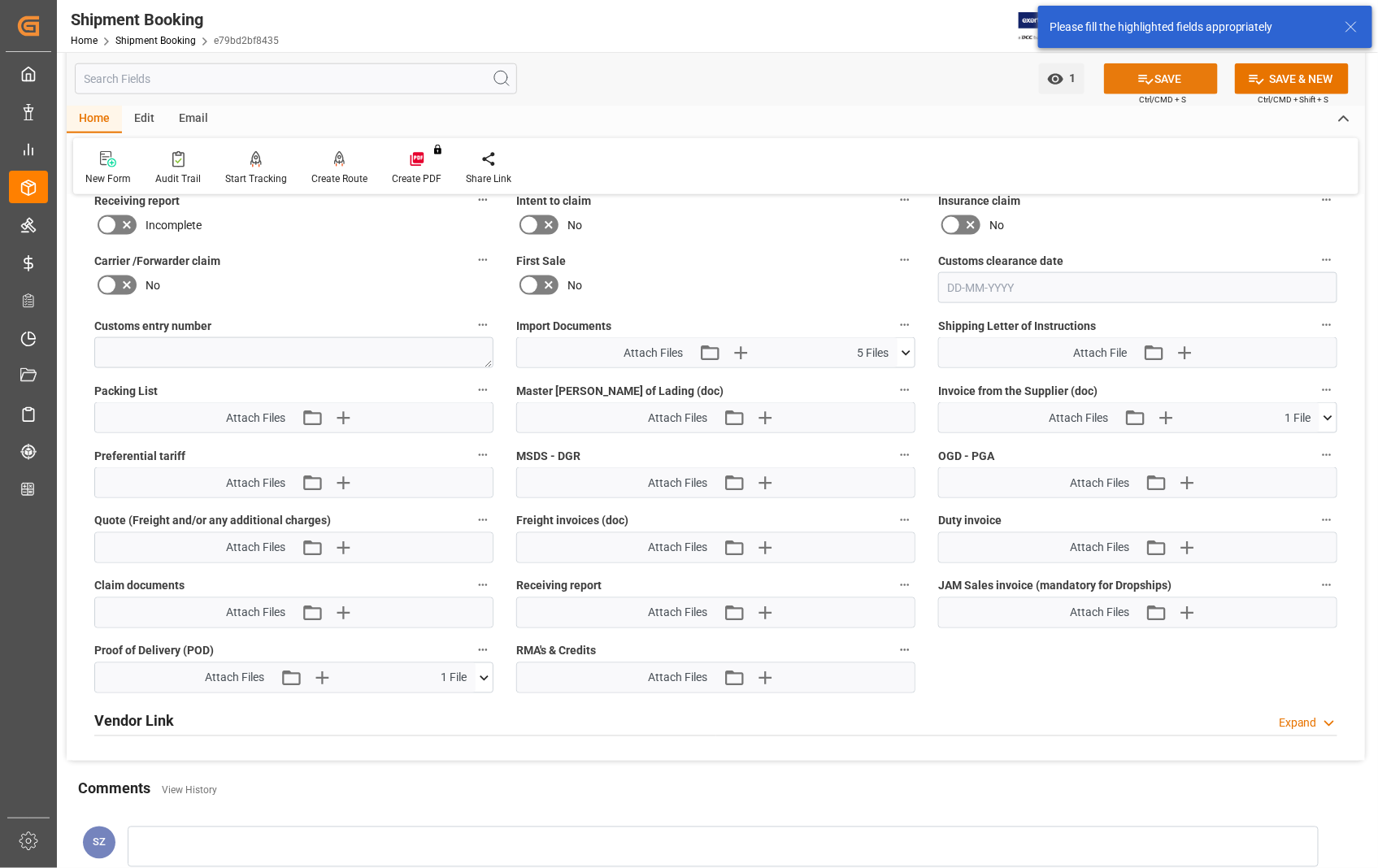
click at [1167, 78] on button "SAVE" at bounding box center [1161, 78] width 114 height 31
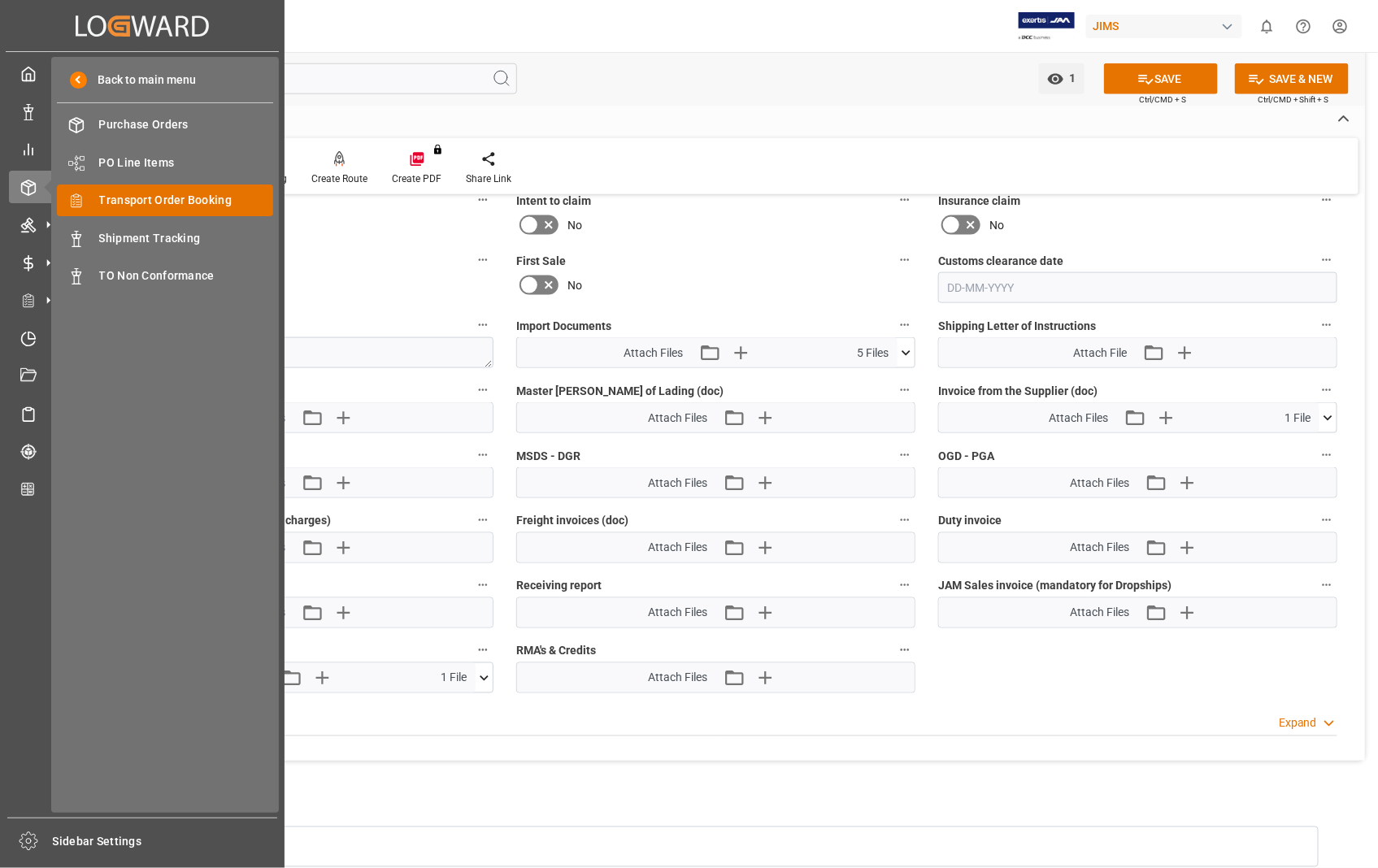
click at [193, 198] on span "Transport Order Booking" at bounding box center [186, 200] width 175 height 17
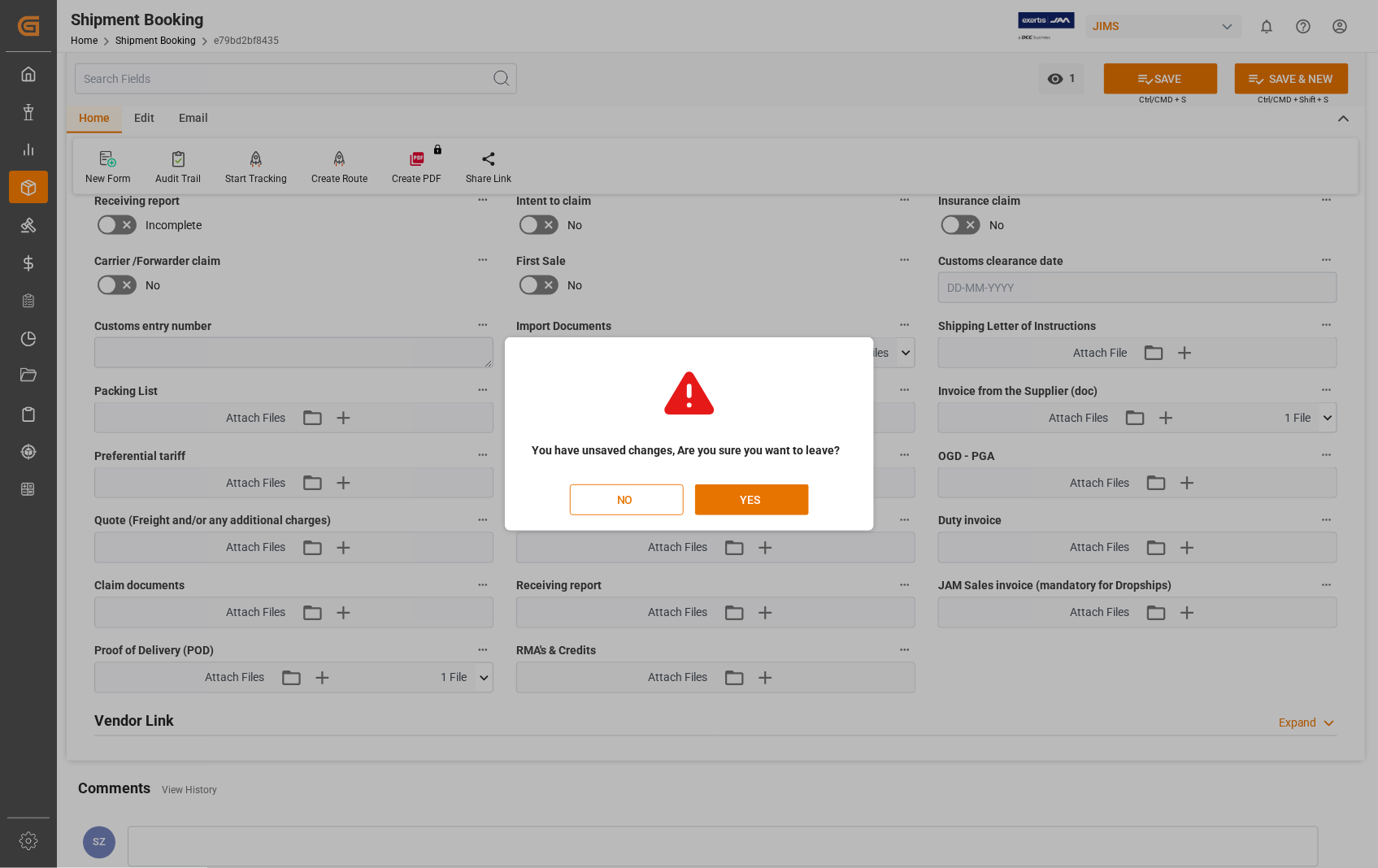
click at [622, 499] on button "NO" at bounding box center [627, 499] width 114 height 31
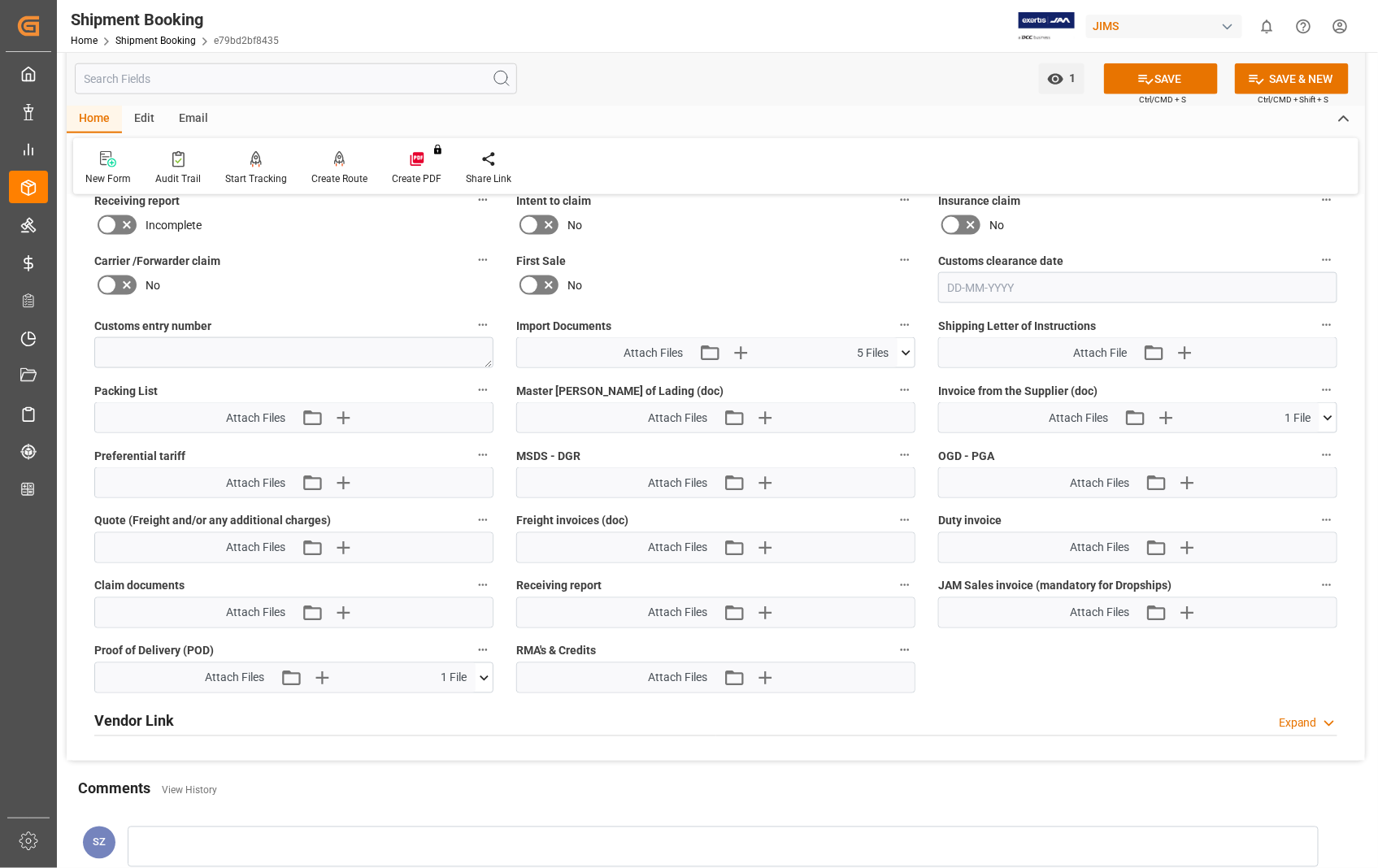
scroll to position [0, 45]
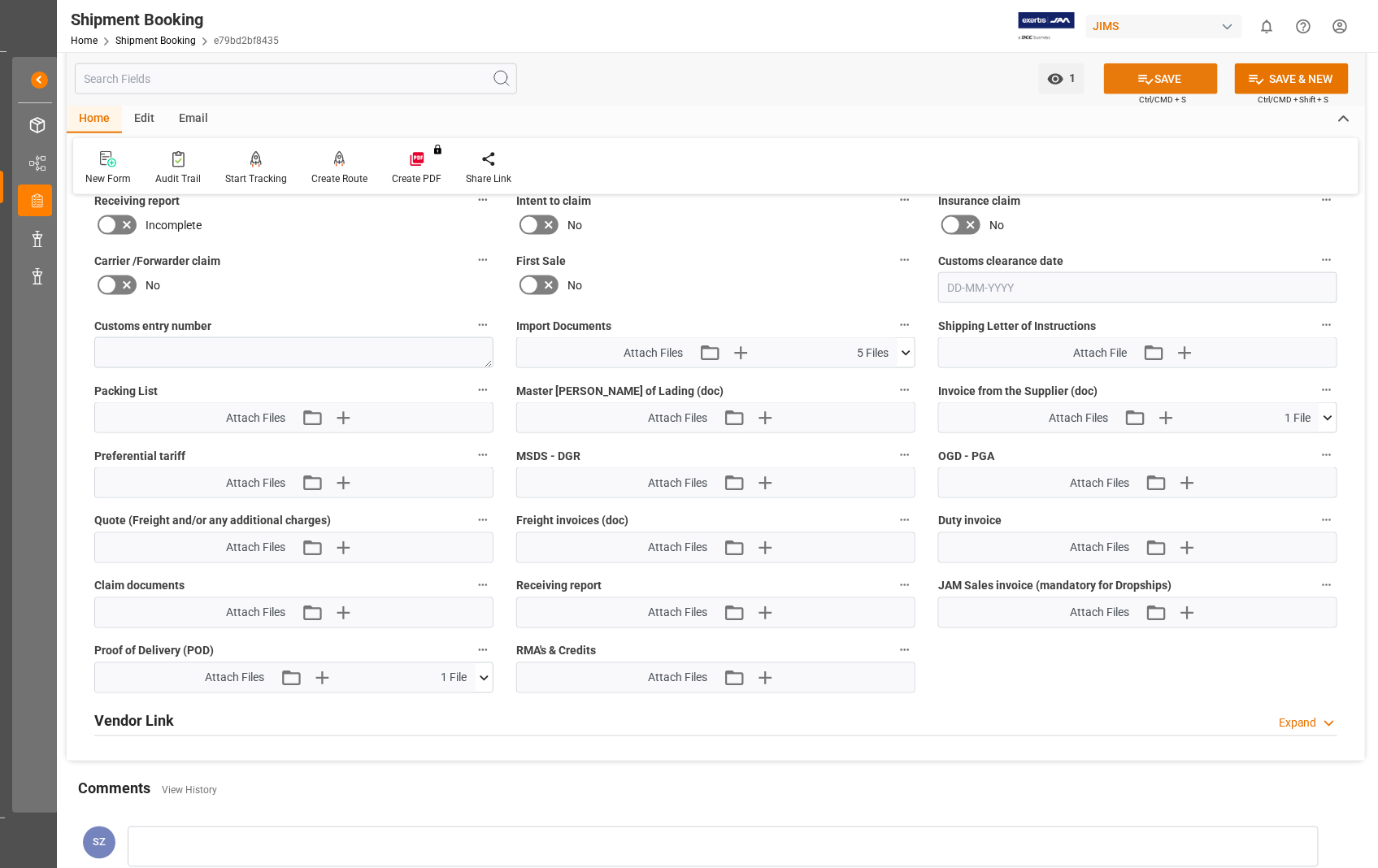
click at [1169, 79] on button "SAVE" at bounding box center [1161, 78] width 114 height 31
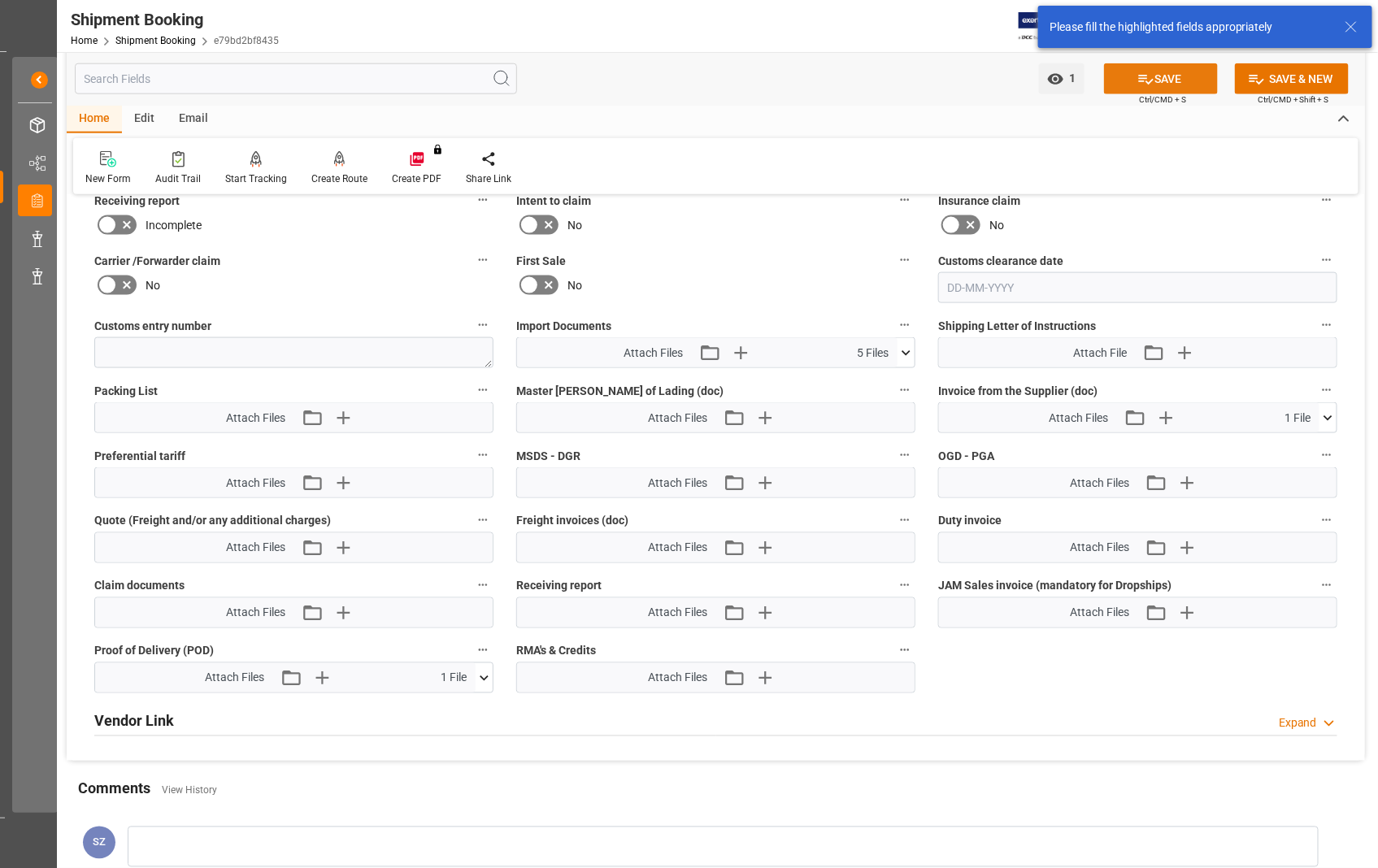
click at [1169, 79] on button "SAVE" at bounding box center [1161, 78] width 114 height 31
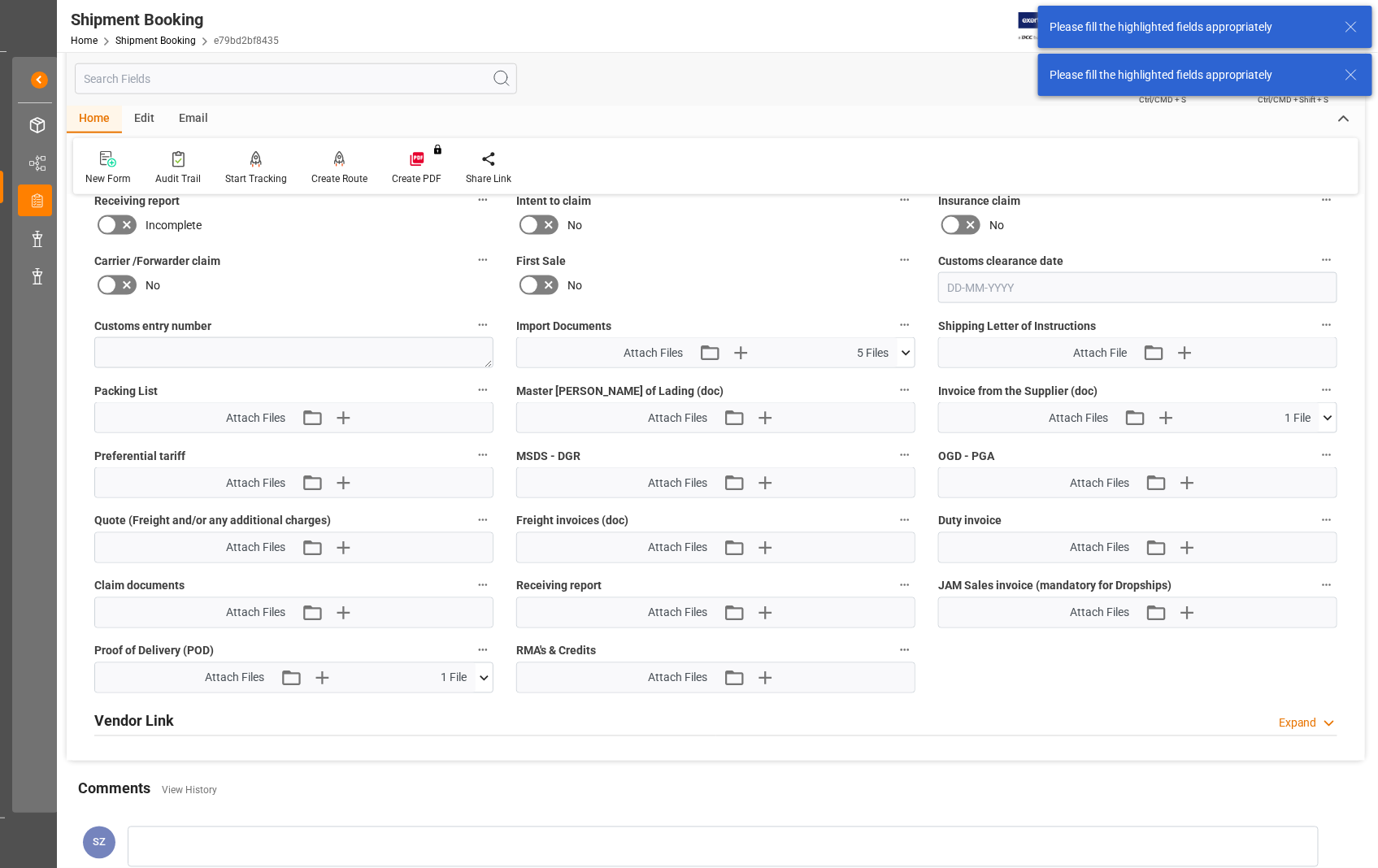
click at [1169, 79] on div "Please fill the highlighted fields appropriately" at bounding box center [1189, 75] width 280 height 17
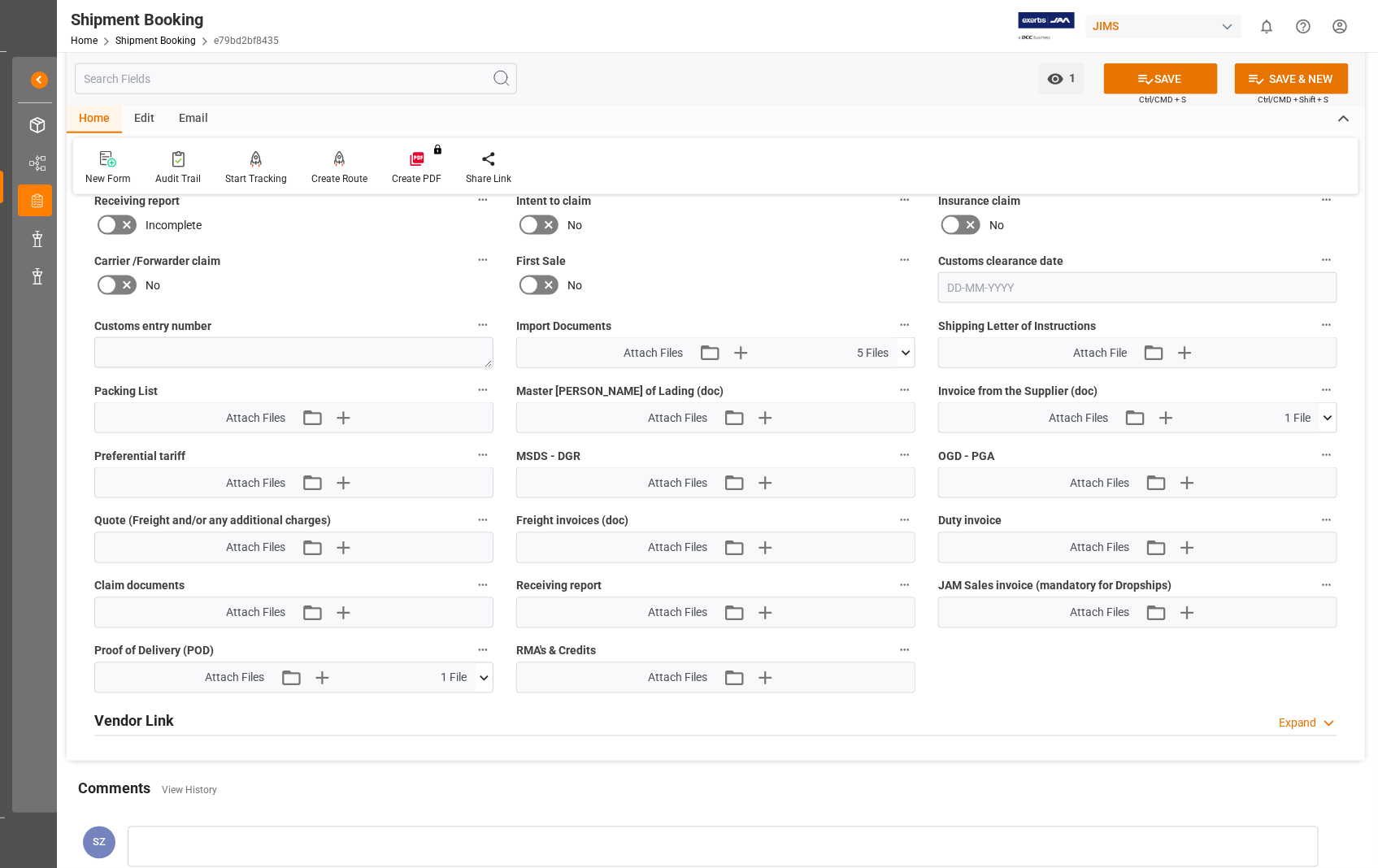
click at [667, 81] on div "1 Watch Option SAVE Ctrl/CMD + S SAVE & NEW Ctrl/CMD + Shift + S" at bounding box center [716, 79] width 1298 height 54
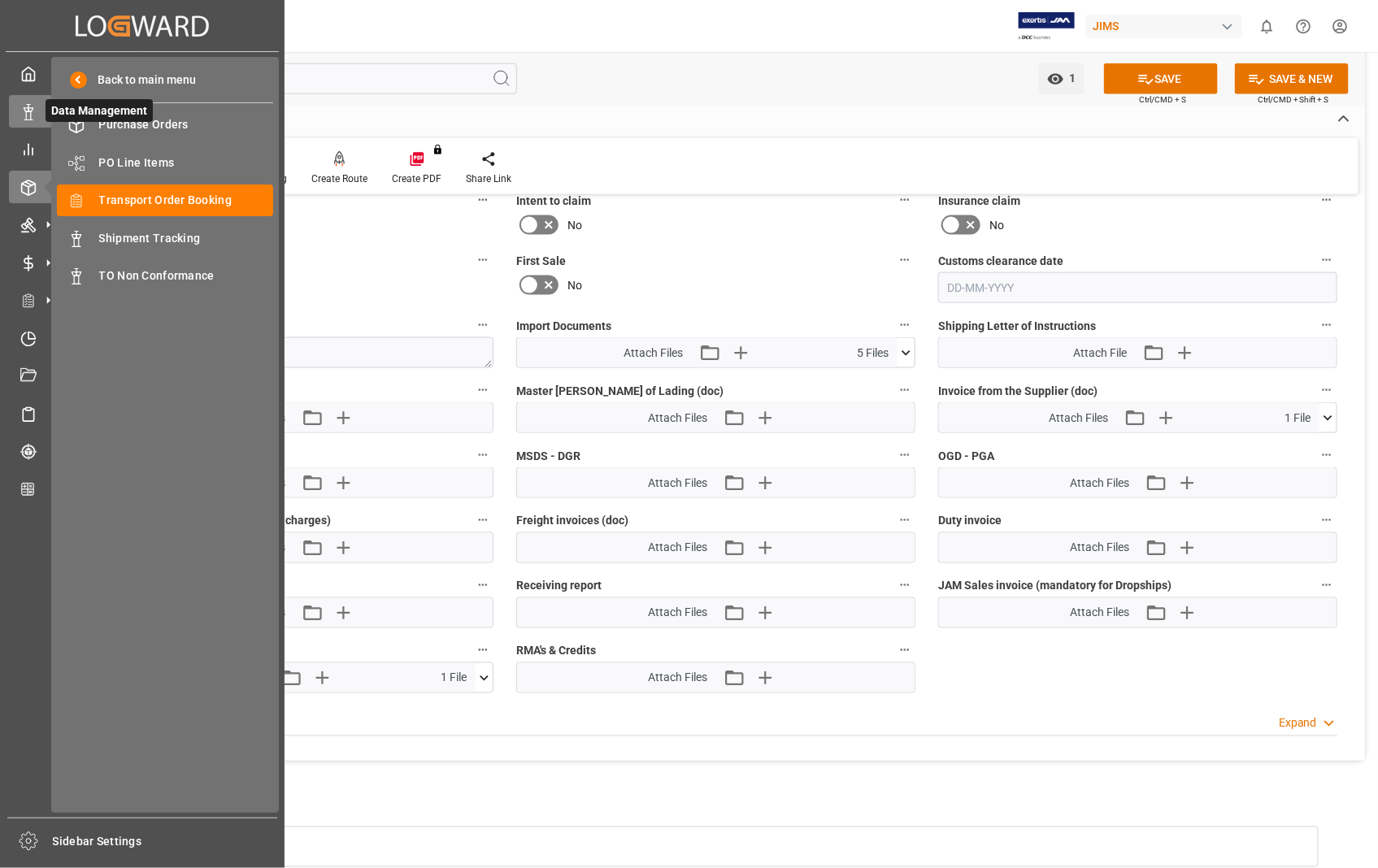
scroll to position [0, 0]
click at [165, 242] on span "Shipment Tracking" at bounding box center [186, 238] width 175 height 17
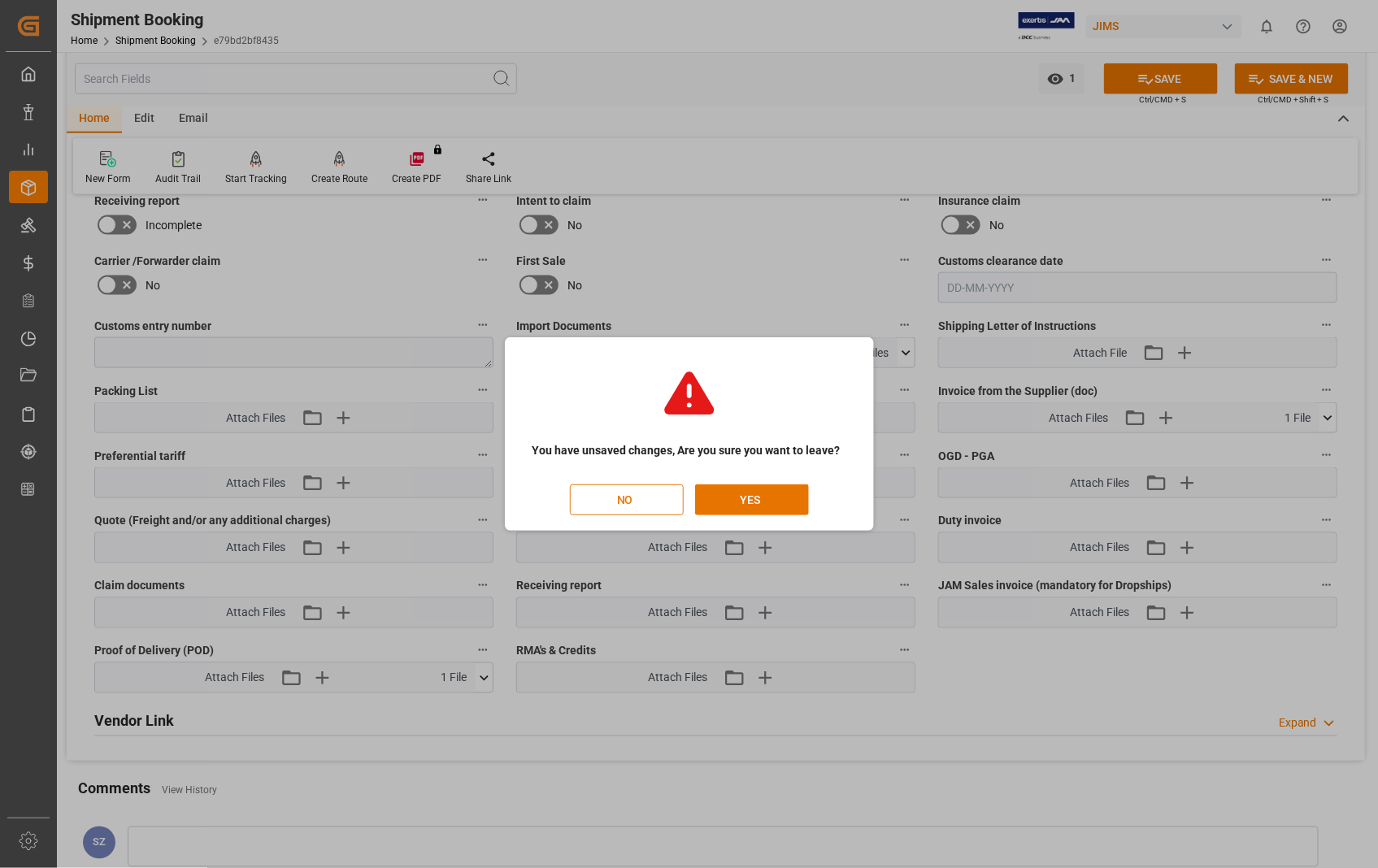
click at [613, 500] on button "NO" at bounding box center [627, 499] width 114 height 31
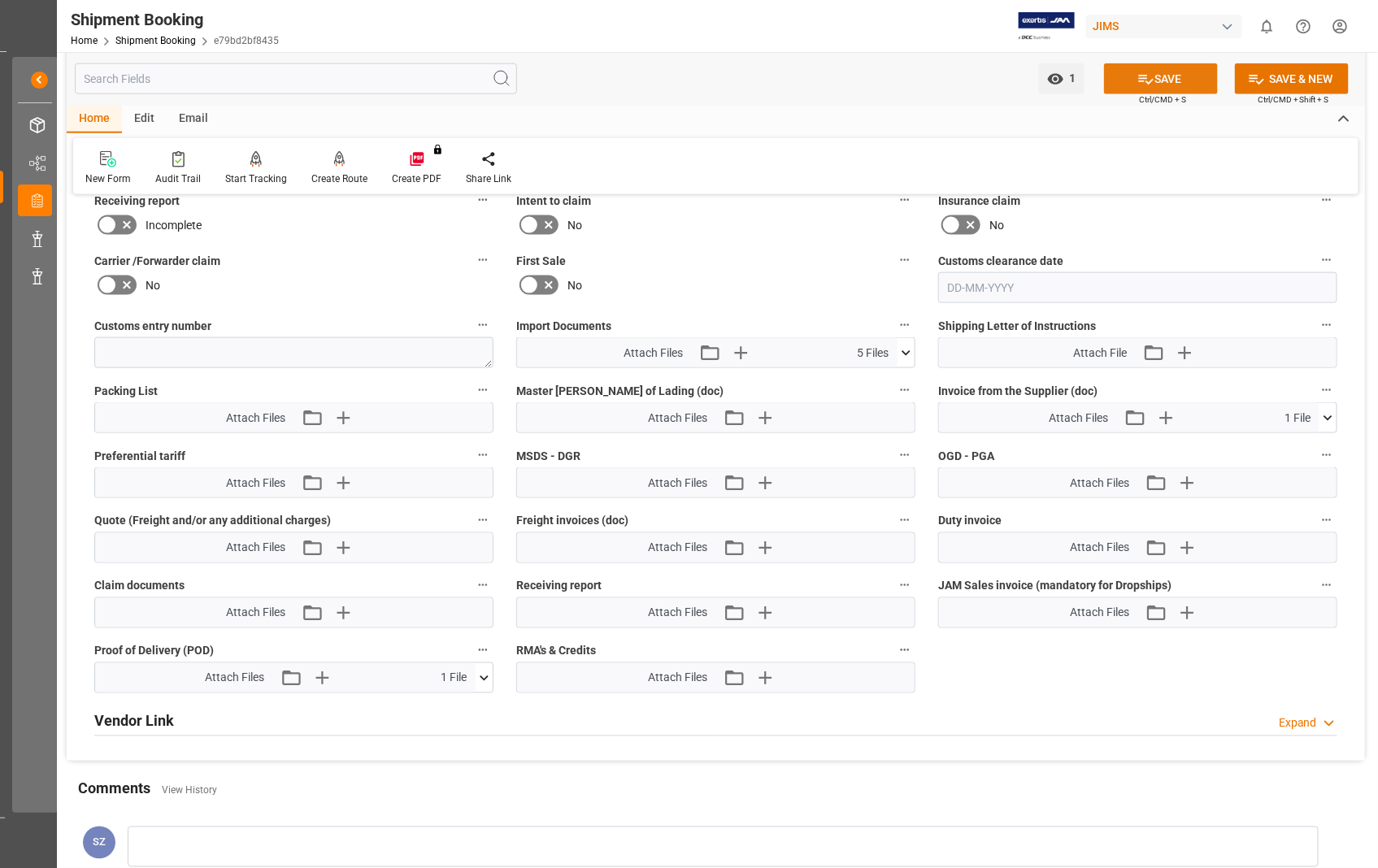
click at [1180, 78] on button "SAVE" at bounding box center [1161, 78] width 114 height 31
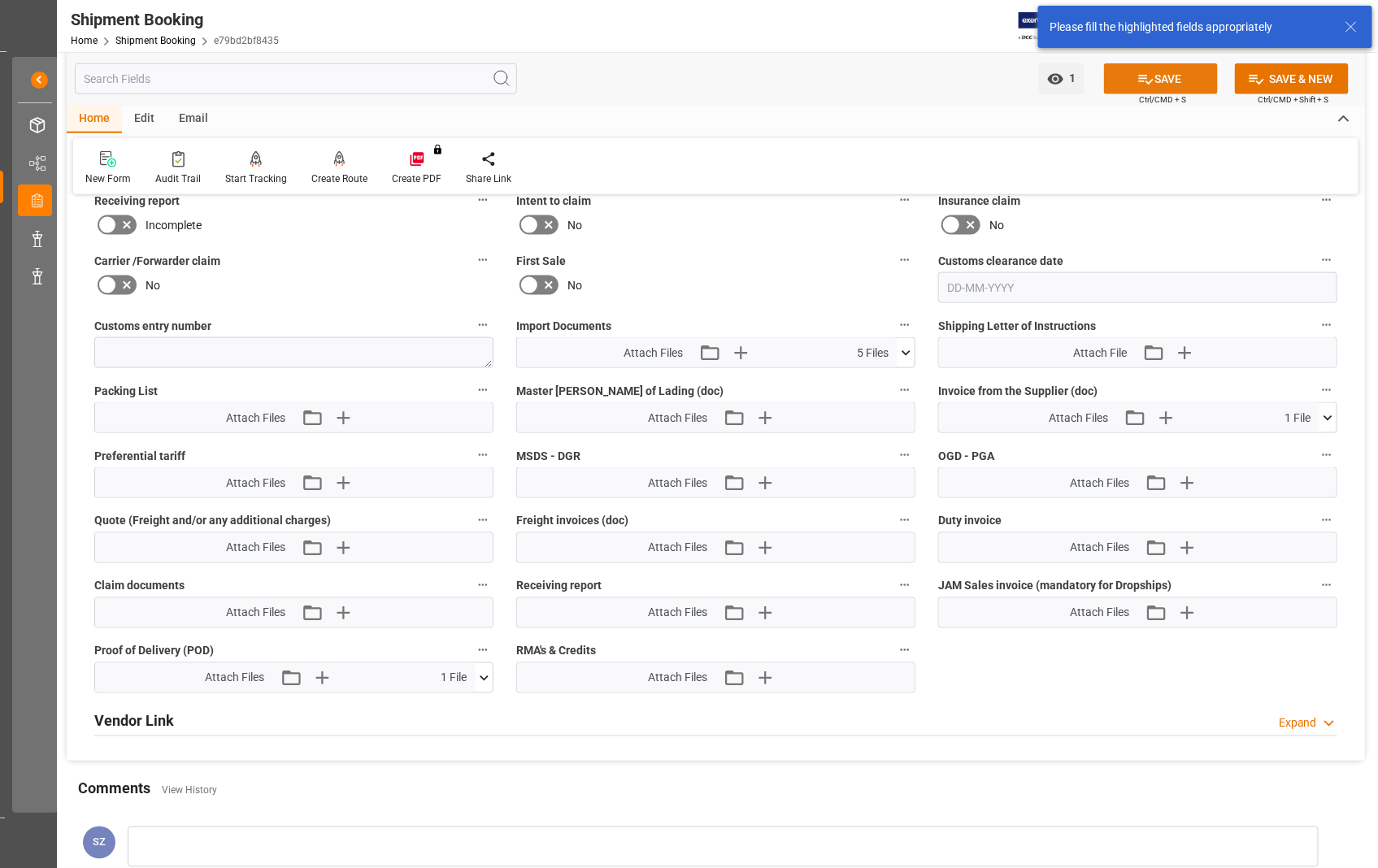
click at [1180, 78] on button "SAVE" at bounding box center [1161, 78] width 114 height 31
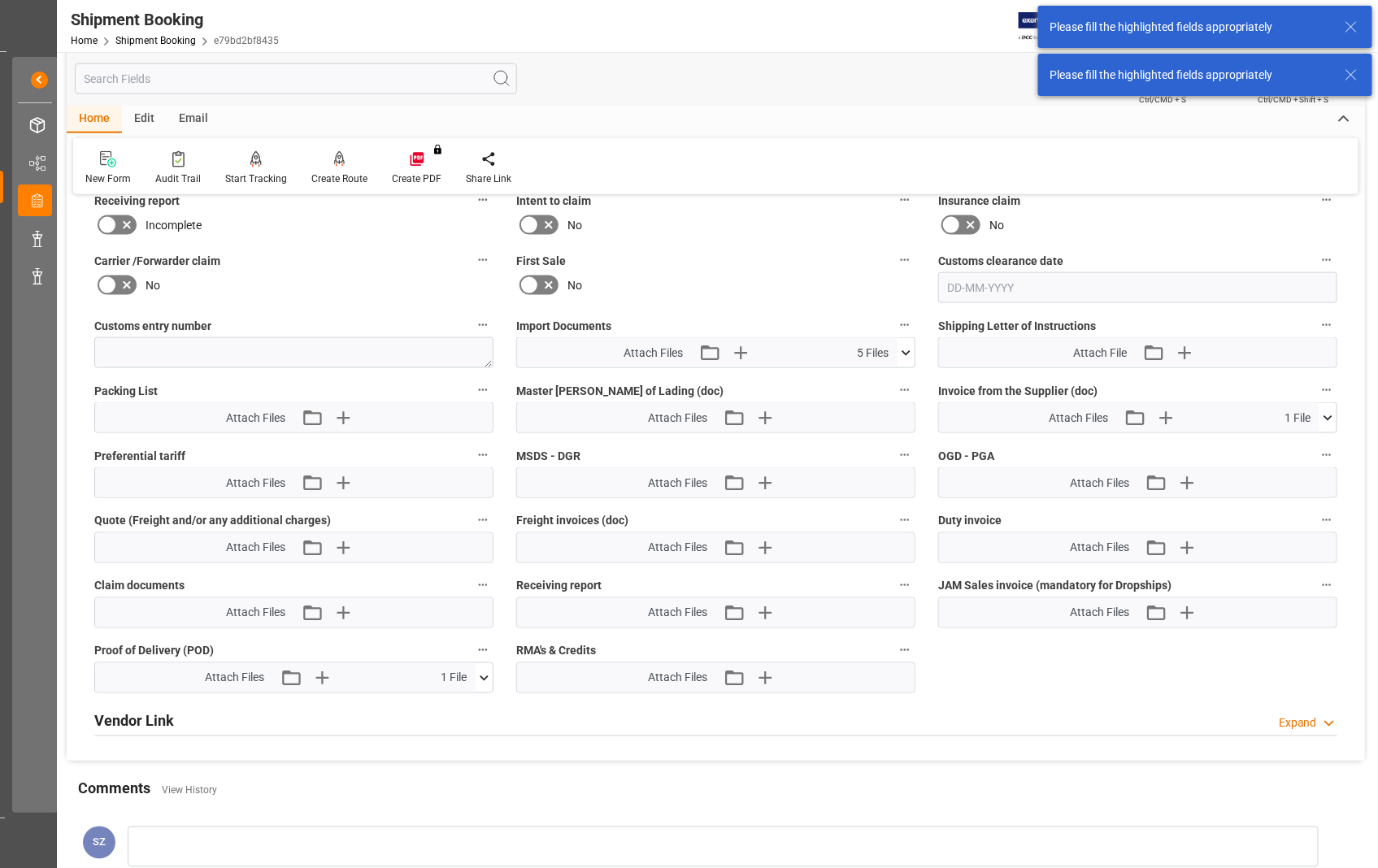
click at [733, 107] on div "Home Edit Email" at bounding box center [716, 120] width 1298 height 28
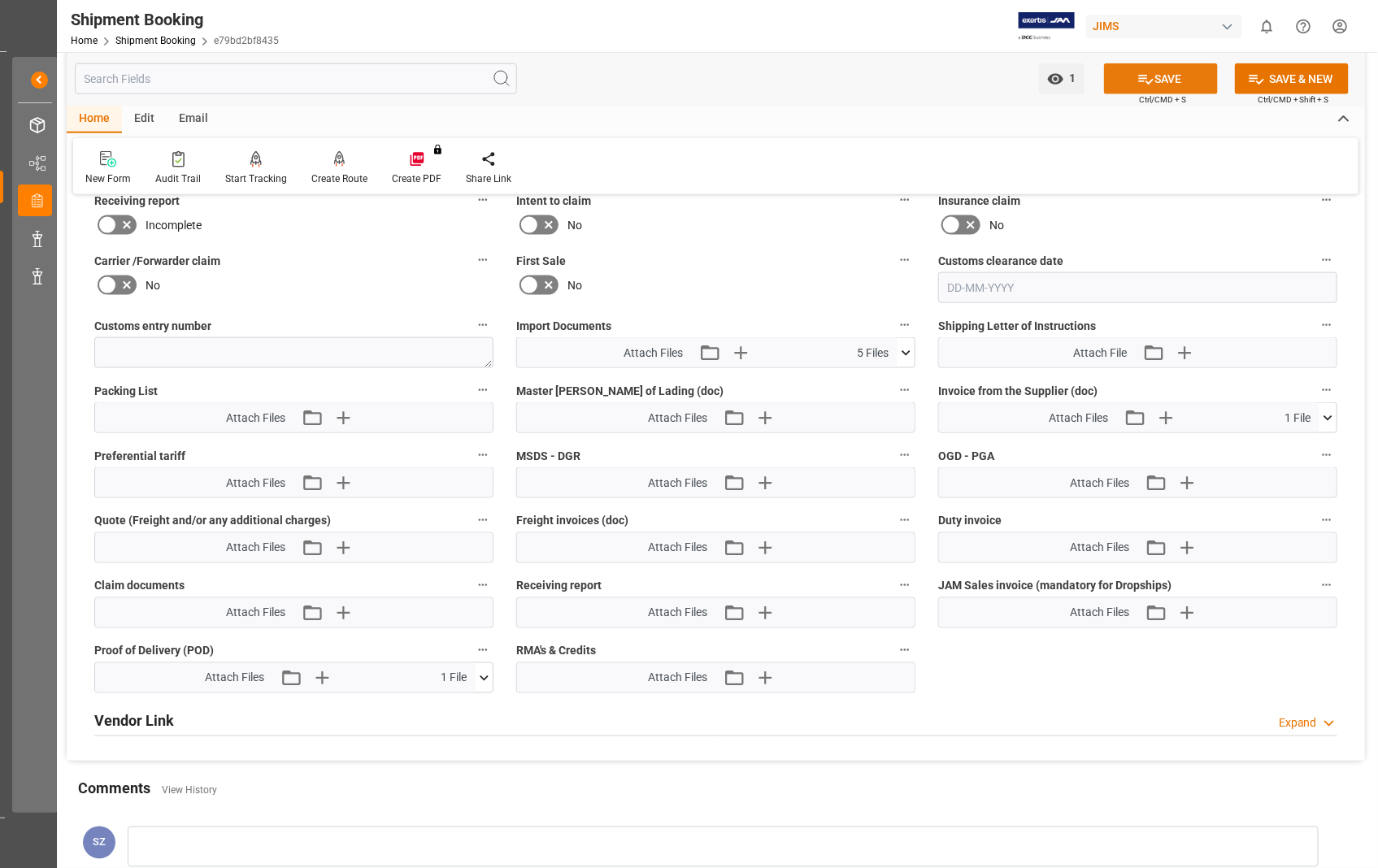
click at [1169, 77] on button "SAVE" at bounding box center [1161, 78] width 114 height 31
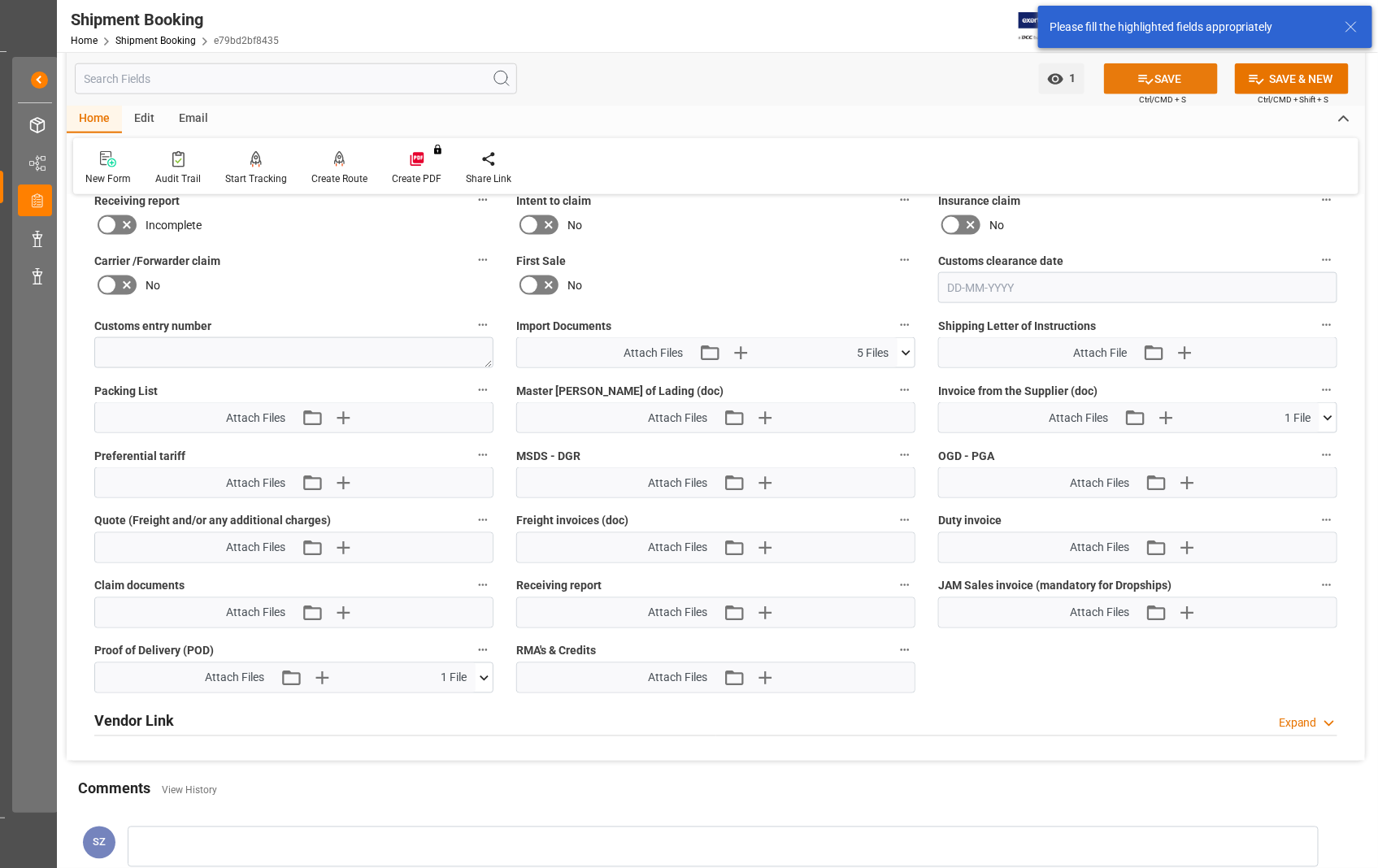
click at [1168, 76] on button "SAVE" at bounding box center [1161, 78] width 114 height 31
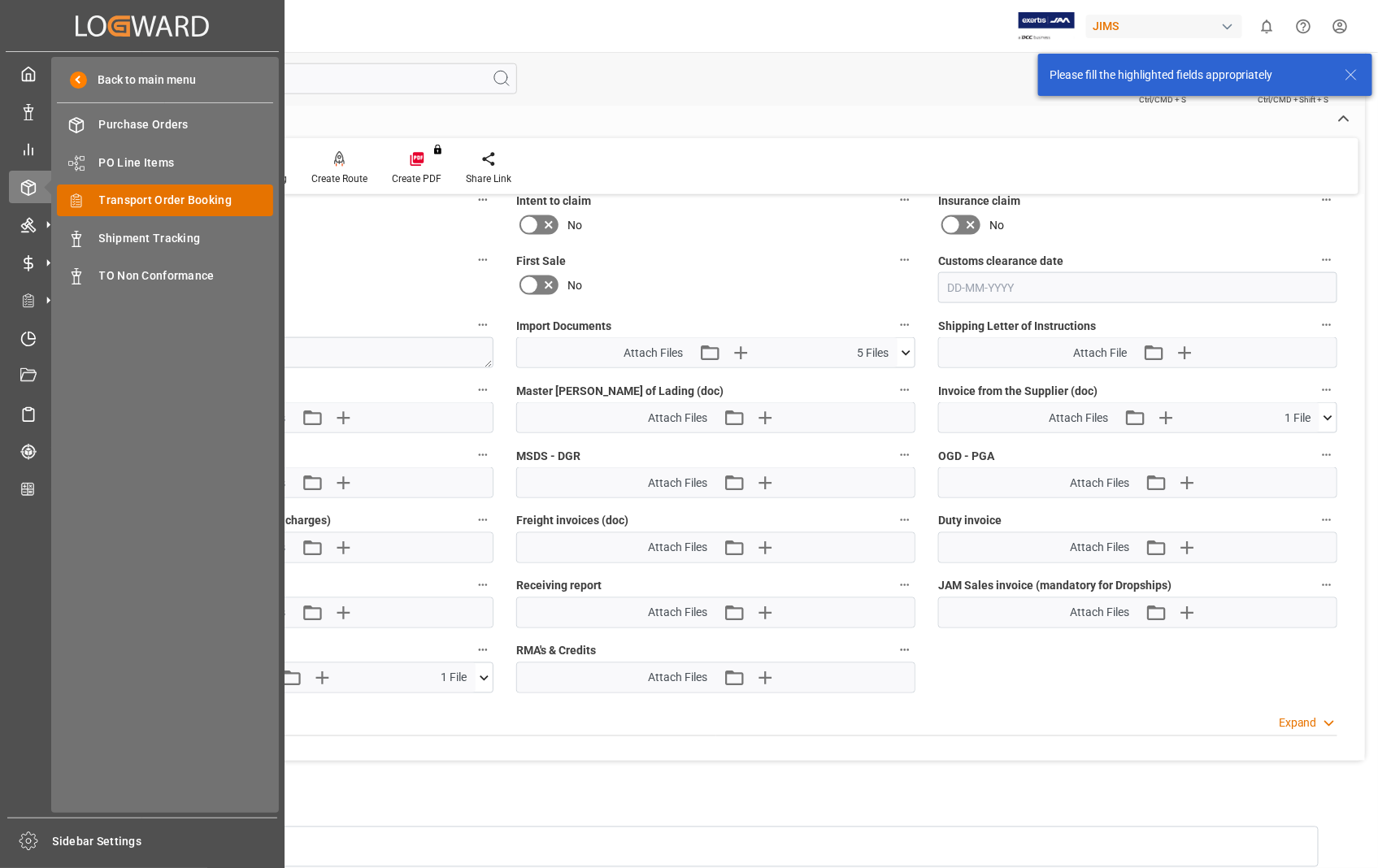
scroll to position [0, 0]
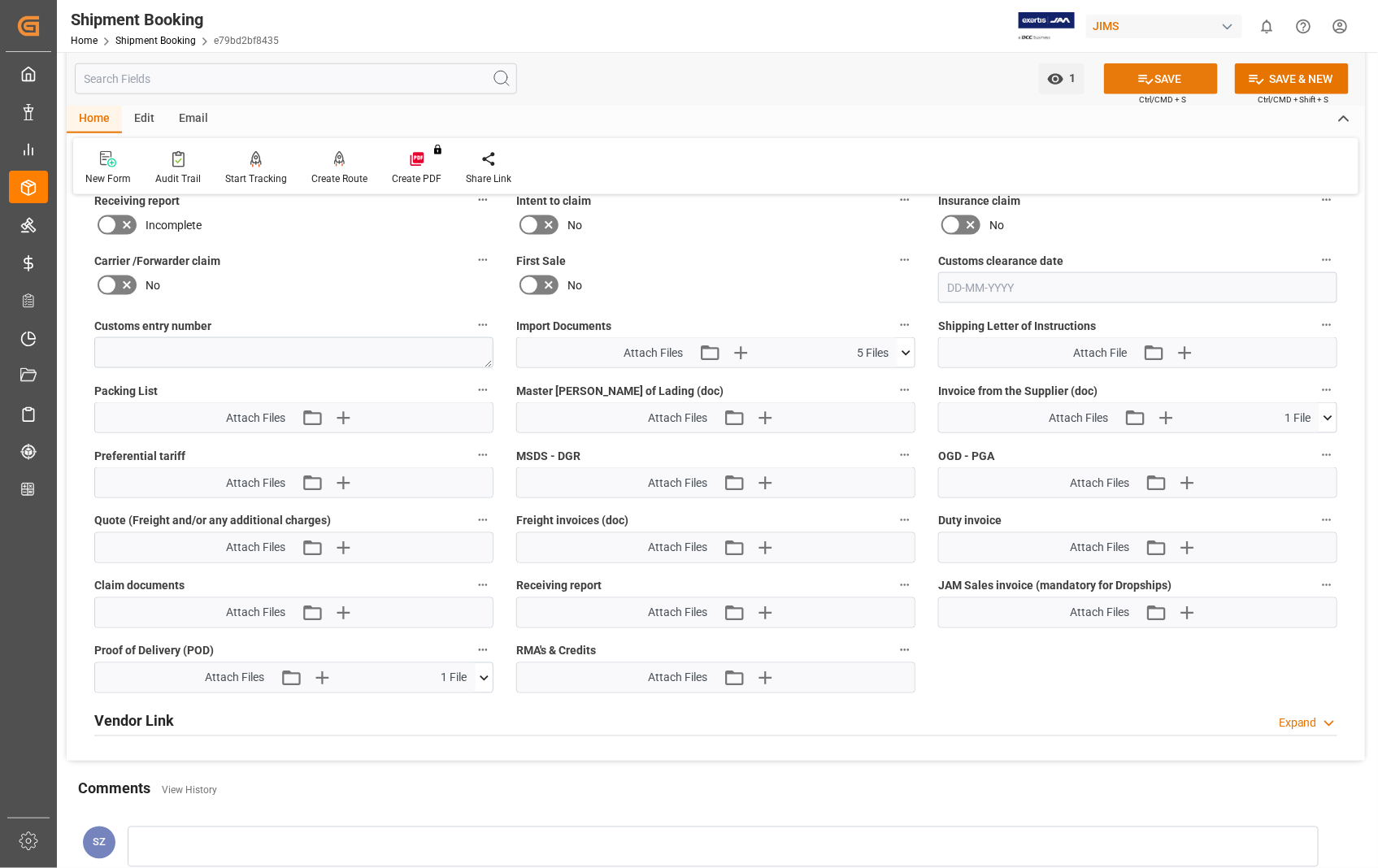
click at [1167, 78] on button "SAVE" at bounding box center [1161, 78] width 114 height 31
click at [1167, 76] on button "SAVE" at bounding box center [1161, 78] width 114 height 31
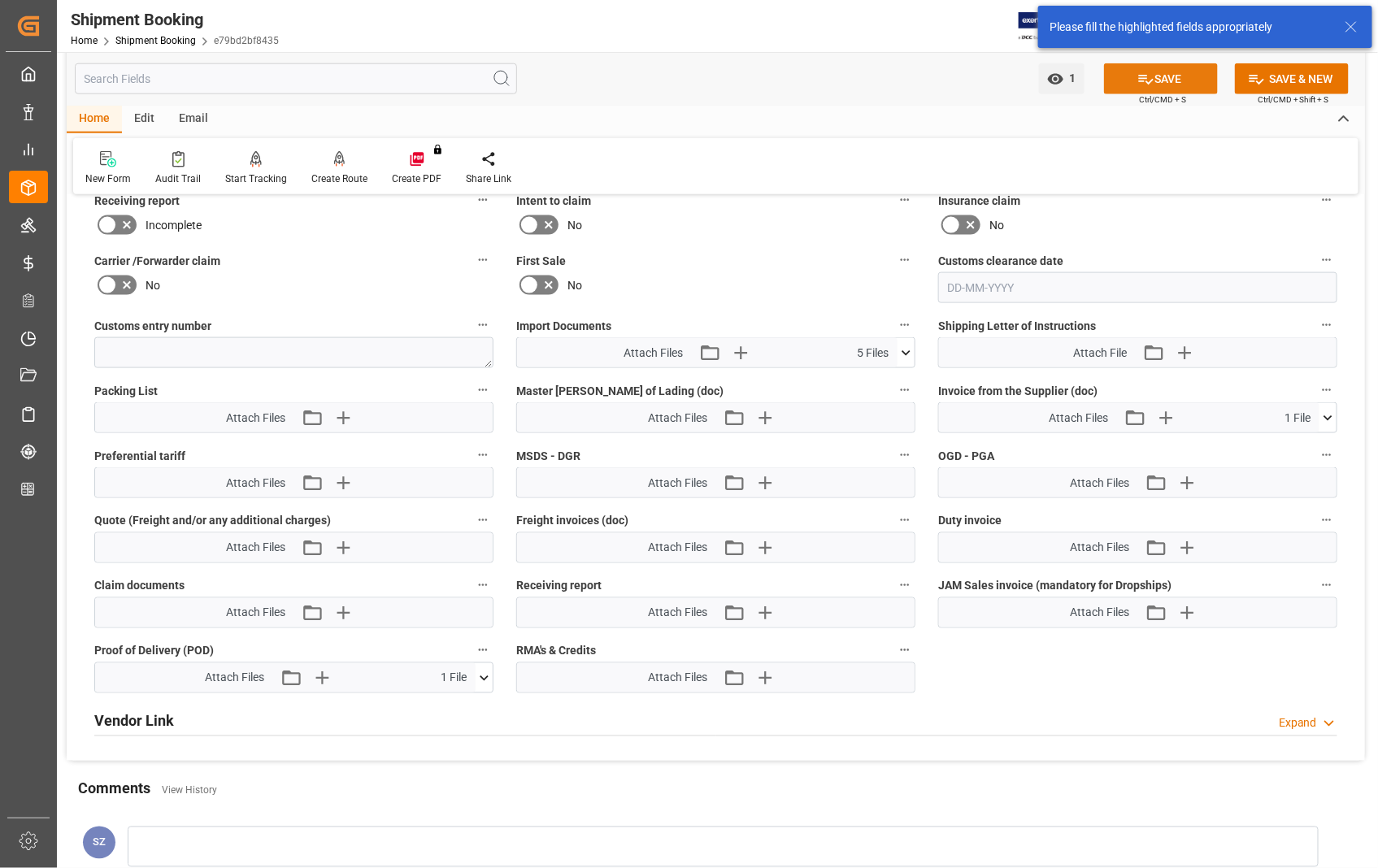
click at [1167, 76] on button "SAVE" at bounding box center [1161, 78] width 114 height 31
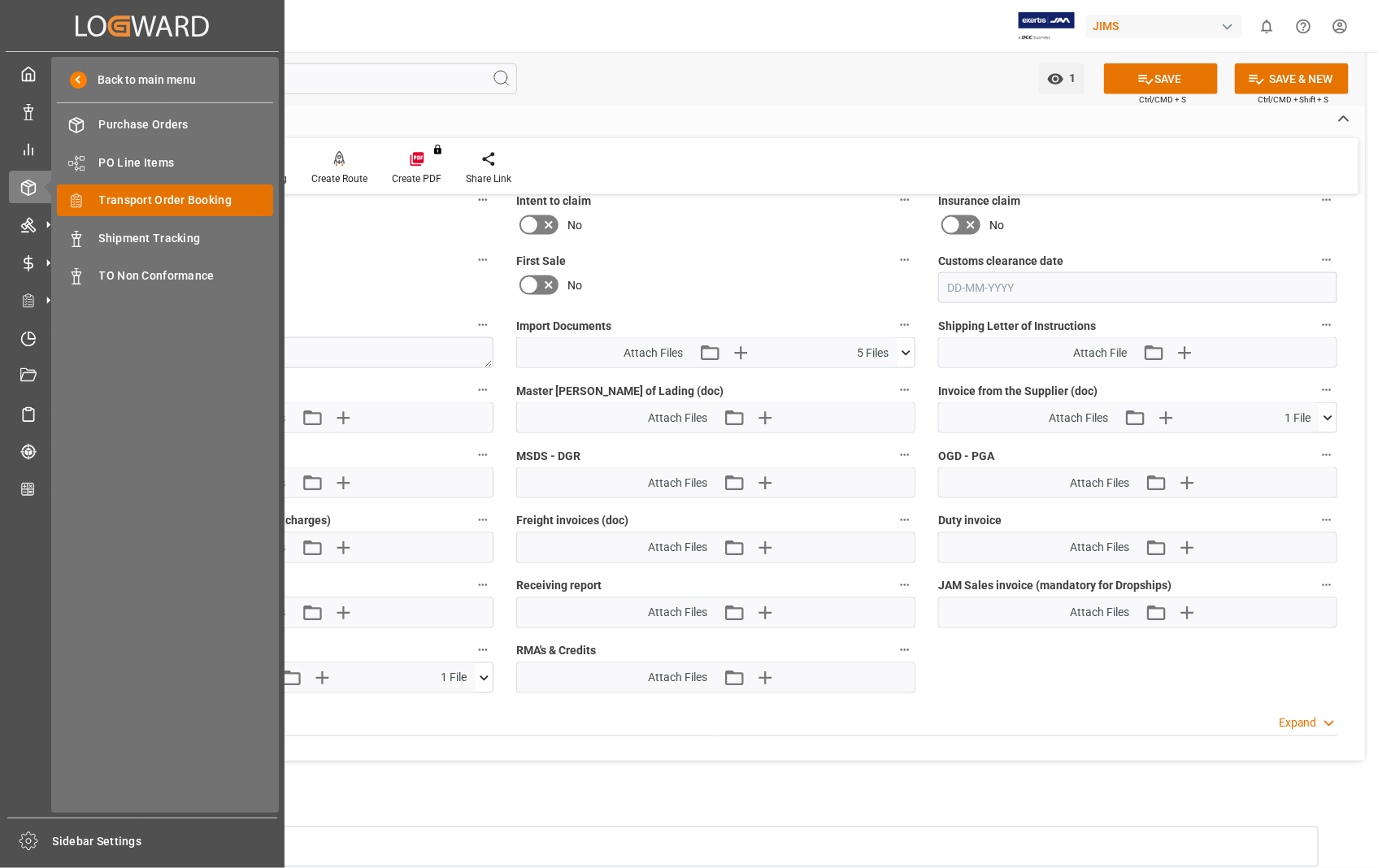
click at [174, 197] on span "Transport Order Booking" at bounding box center [186, 200] width 175 height 17
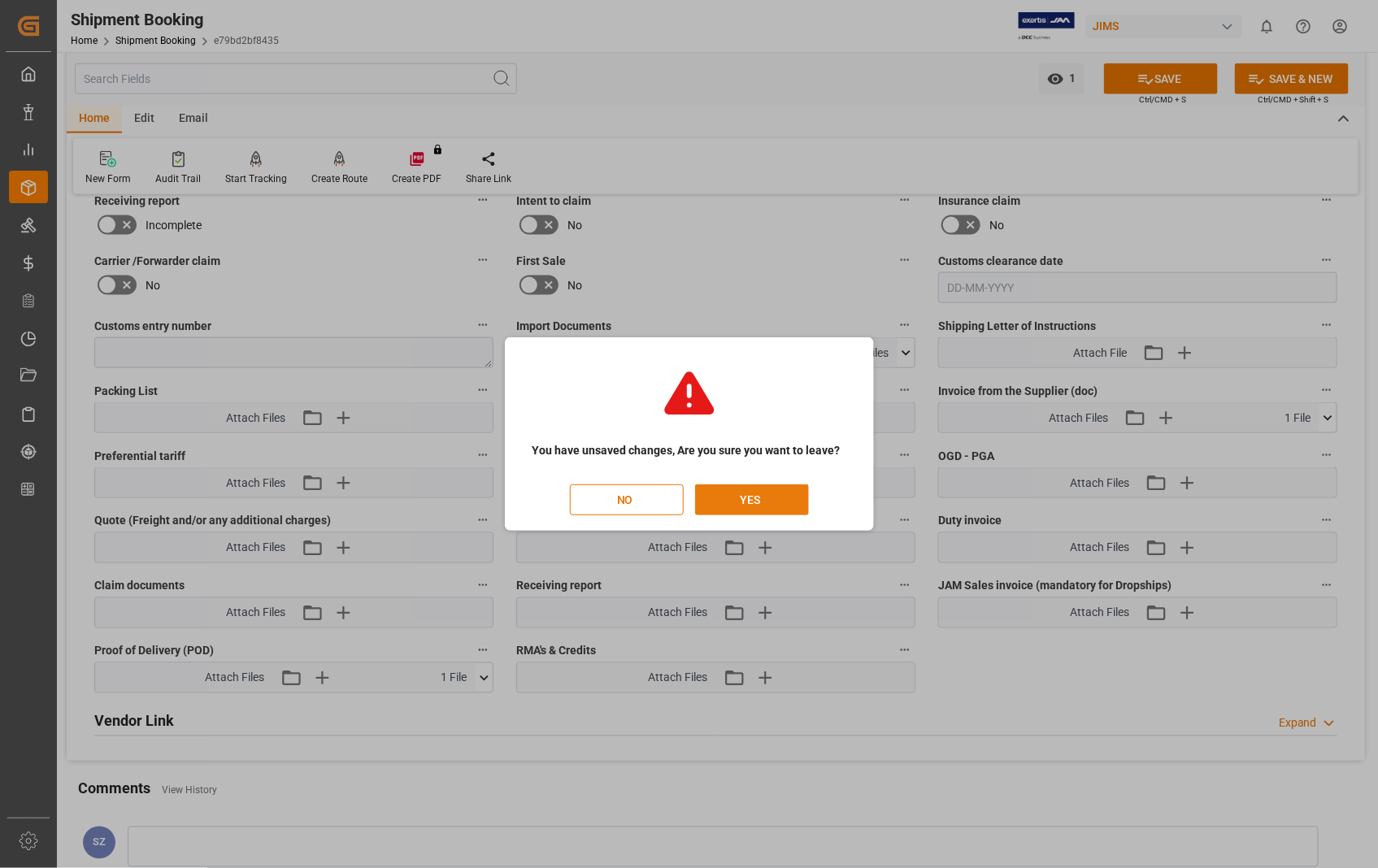
click at [749, 496] on button "YES" at bounding box center [752, 499] width 114 height 31
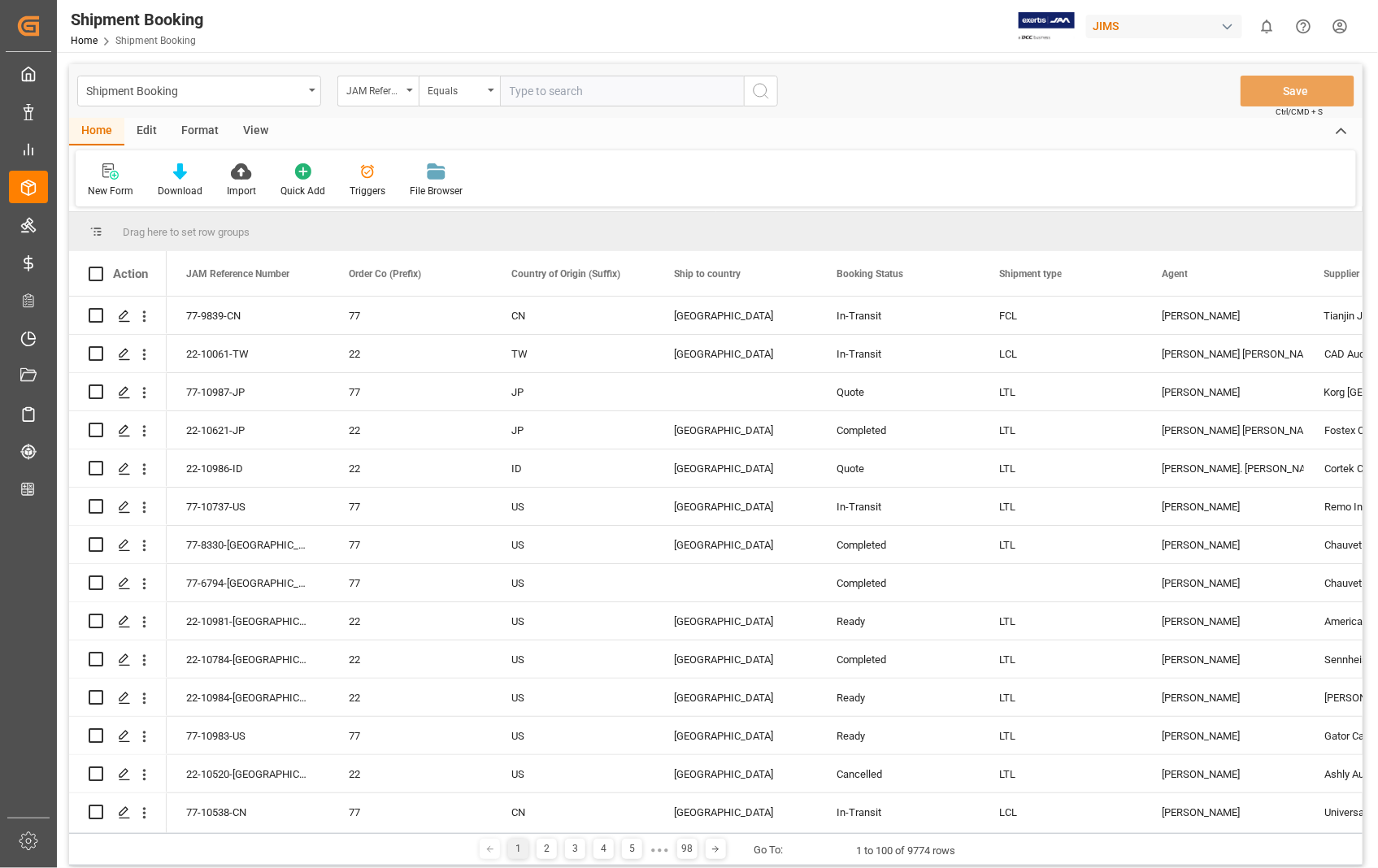
click at [604, 87] on input "text" at bounding box center [622, 91] width 244 height 31
paste input "22-6432-ID"
type input "22-6432-ID"
click at [758, 90] on icon "search button" at bounding box center [761, 91] width 20 height 20
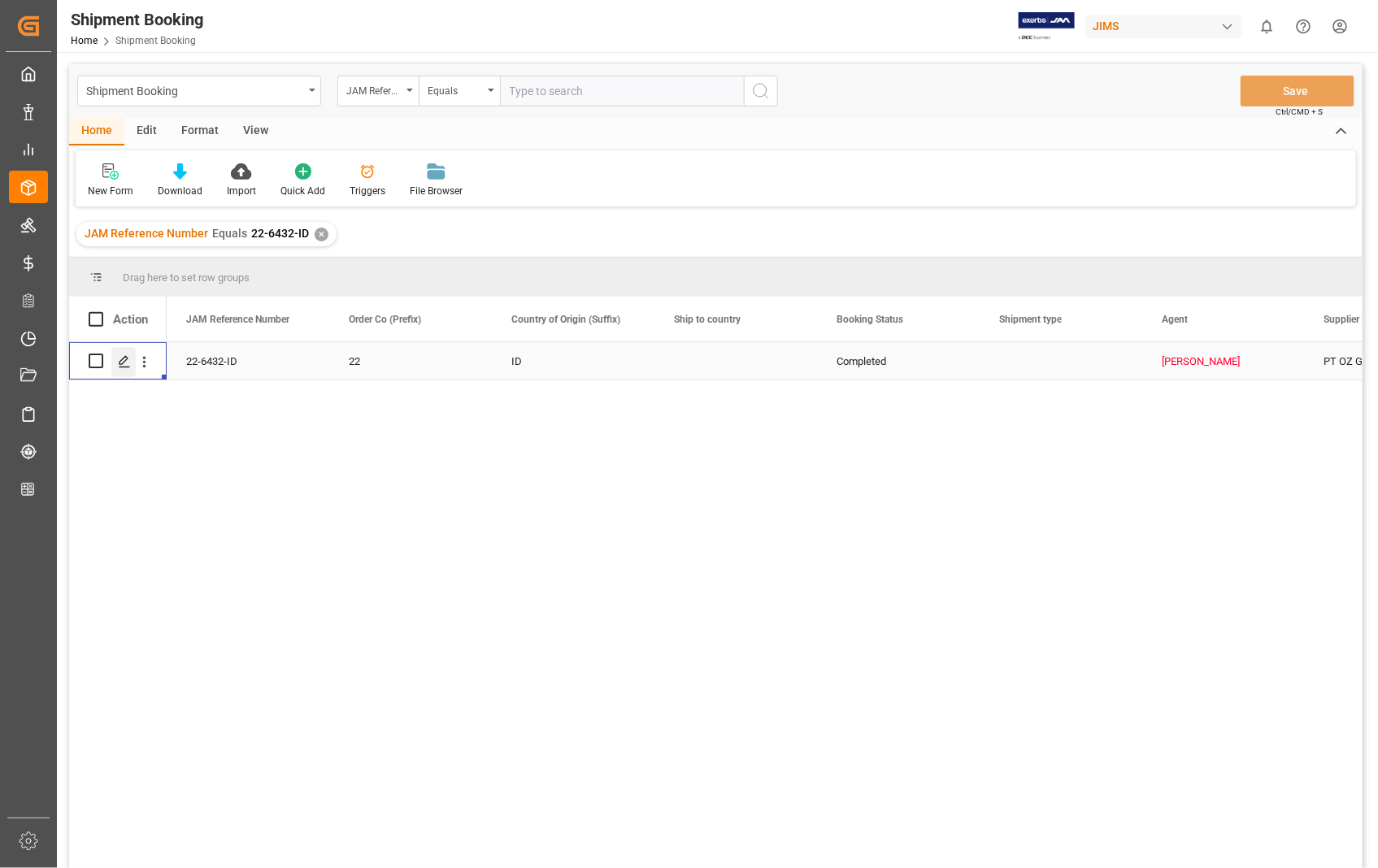
click at [119, 366] on icon "Press SPACE to select this row." at bounding box center [124, 361] width 13 height 13
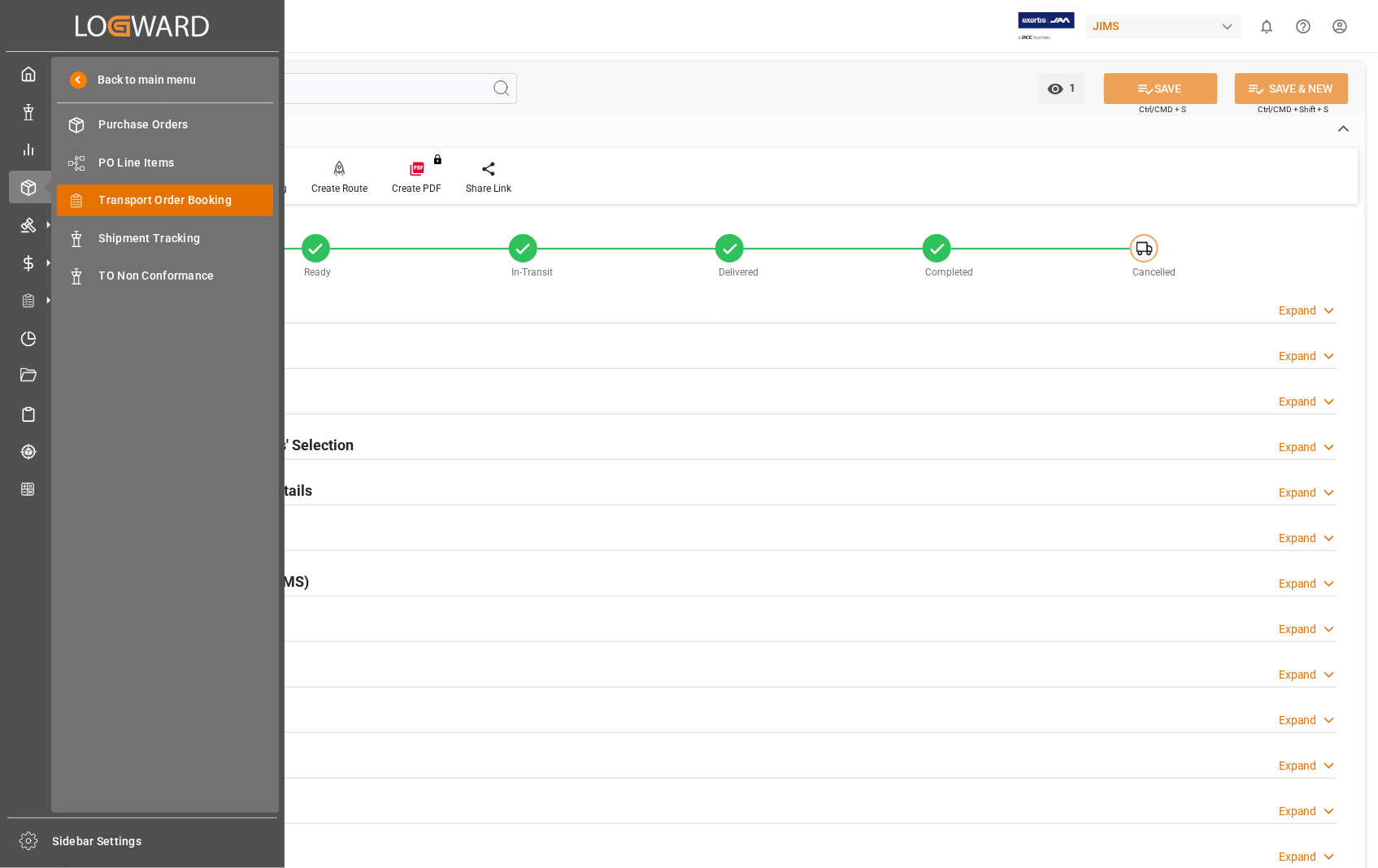
click at [188, 197] on span "Transport Order Booking" at bounding box center [186, 200] width 175 height 17
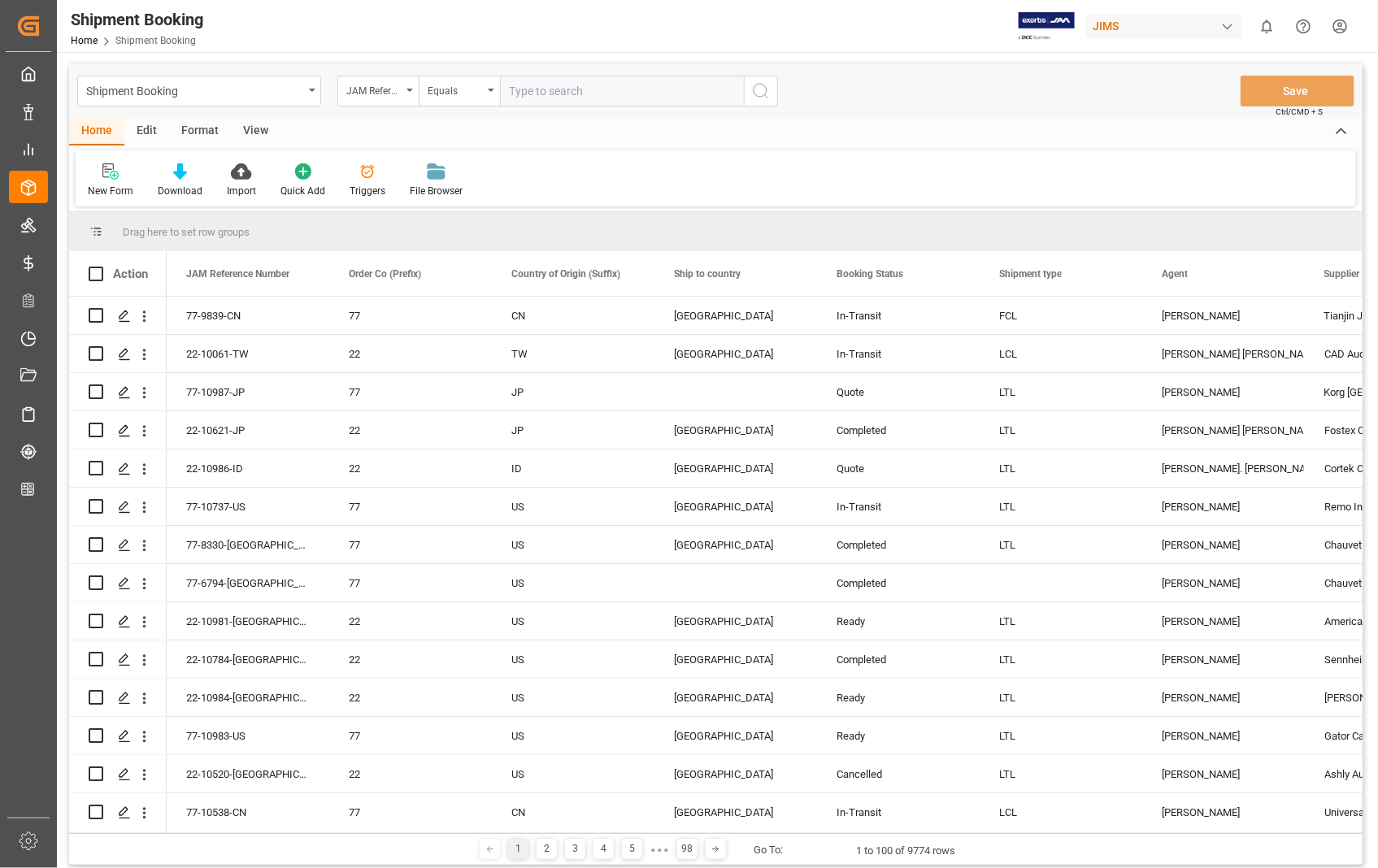
click at [689, 88] on input "text" at bounding box center [622, 91] width 244 height 31
paste input "22-6432-ID"
type input "22-6432-ID"
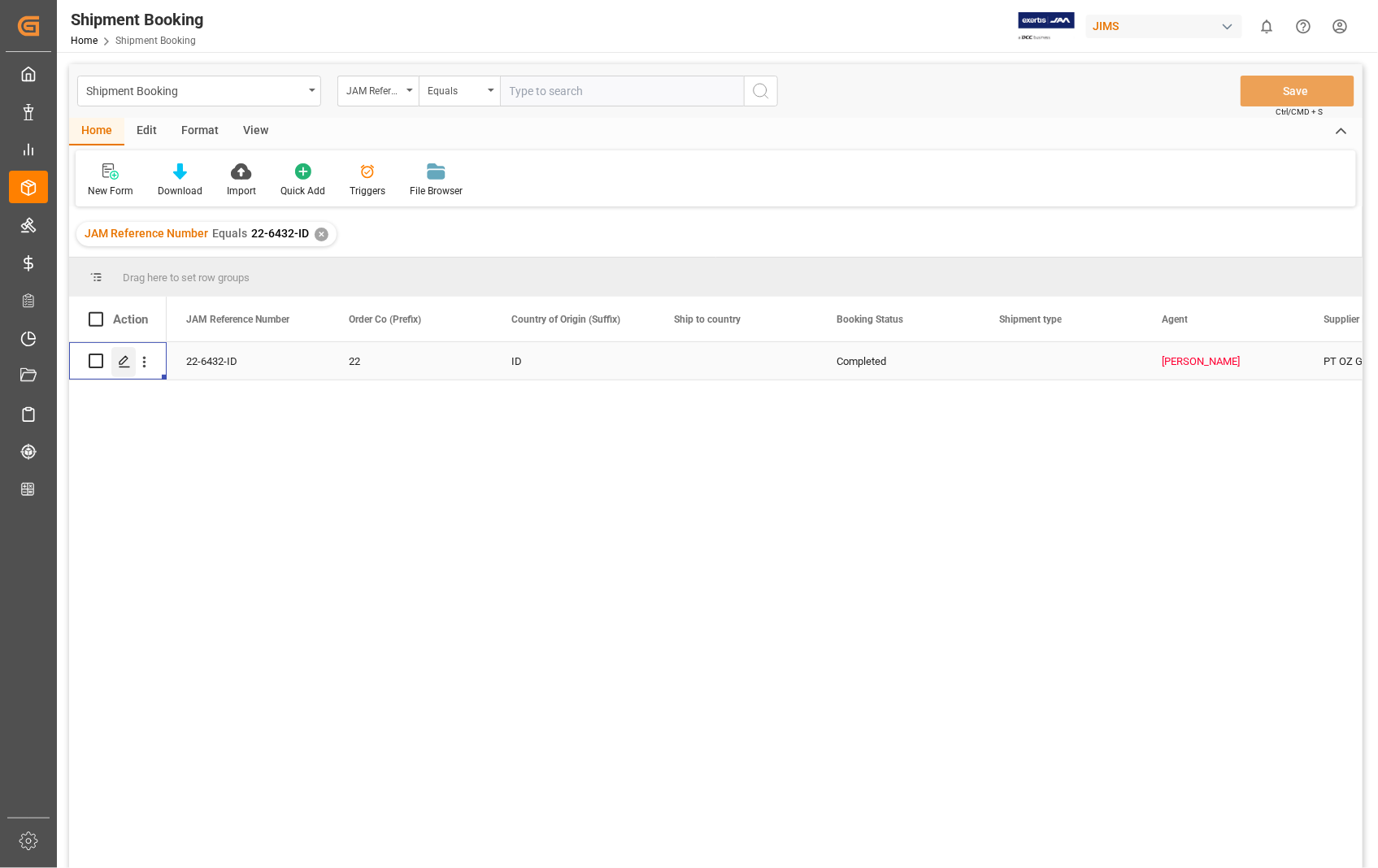
click at [118, 366] on icon "Press SPACE to select this row." at bounding box center [124, 361] width 13 height 13
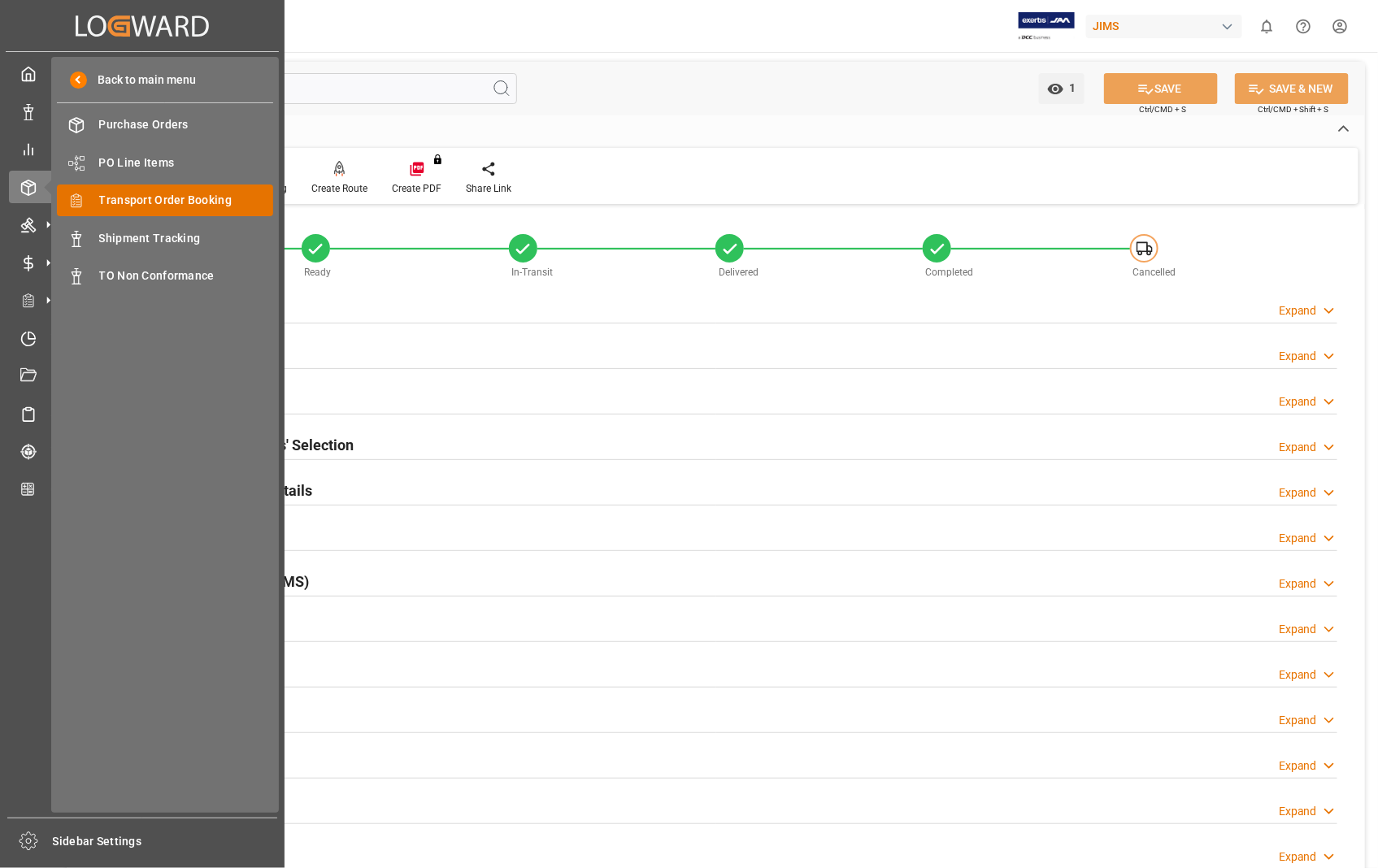
click at [154, 201] on span "Transport Order Booking" at bounding box center [186, 200] width 175 height 17
